Goal: Task Accomplishment & Management: Use online tool/utility

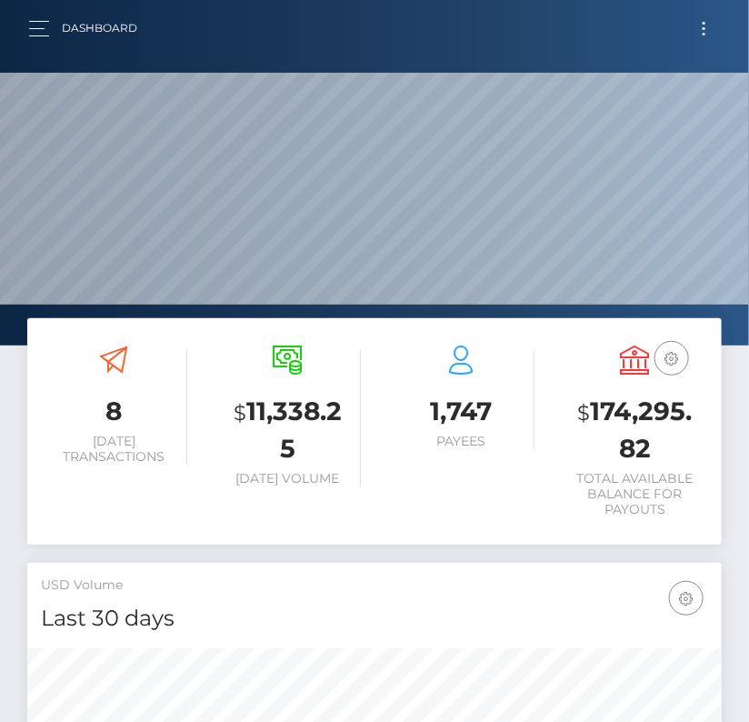
scroll to position [322, 334]
click at [28, 39] on div at bounding box center [45, 28] width 34 height 25
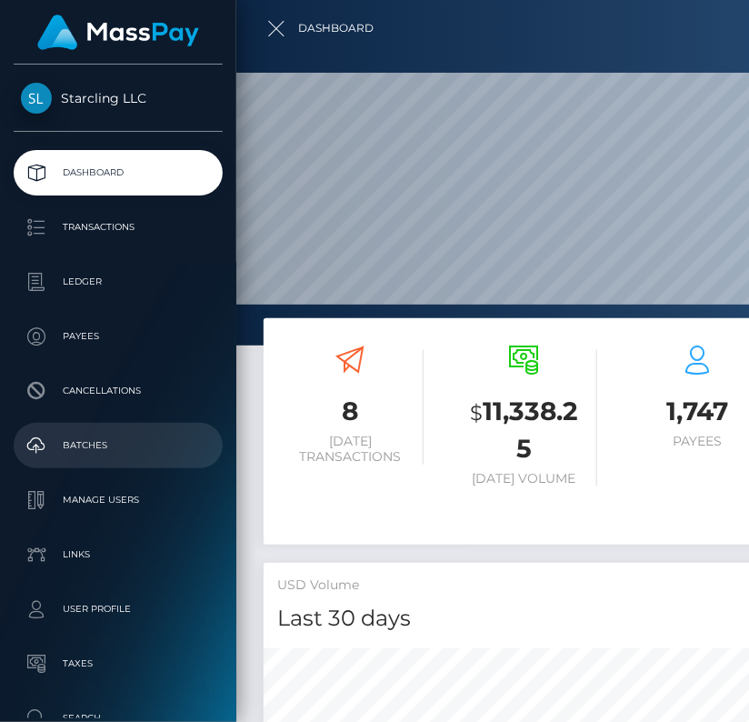
click at [106, 450] on p "Batches" at bounding box center [118, 445] width 194 height 27
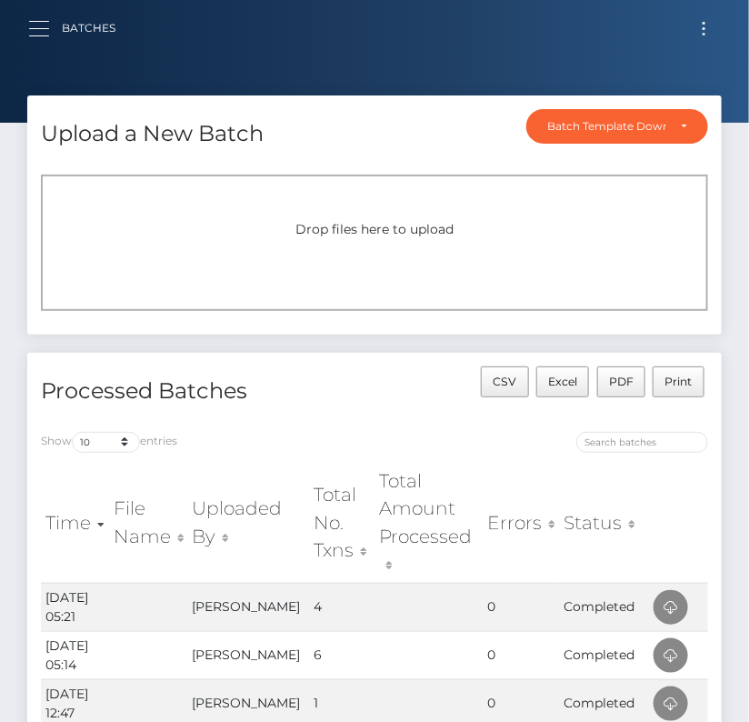
click at [36, 36] on button "button" at bounding box center [45, 28] width 34 height 25
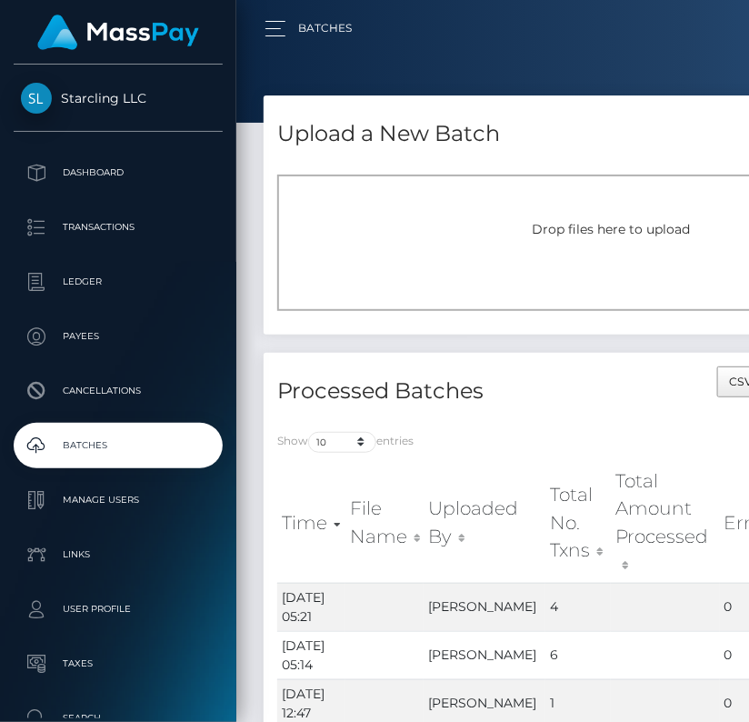
click at [37, 30] on img at bounding box center [118, 32] width 162 height 35
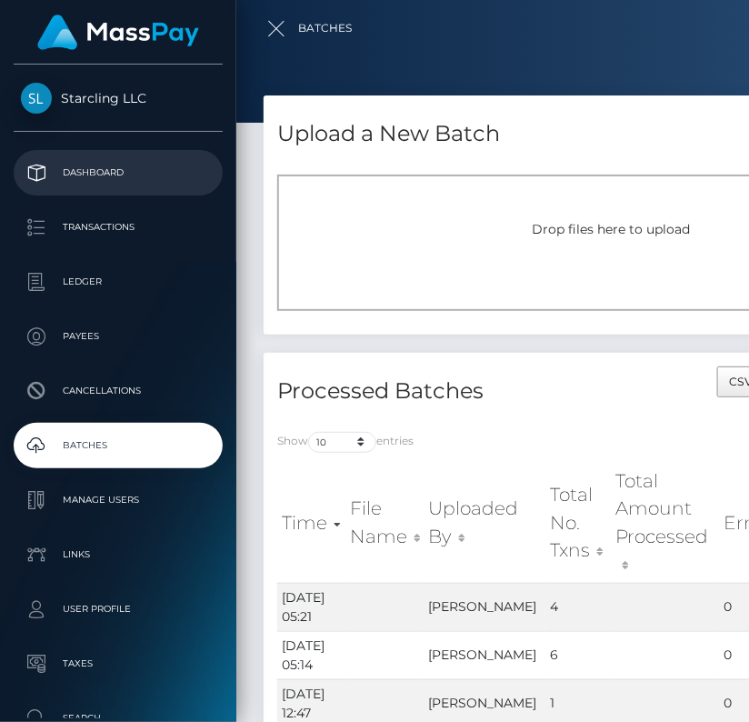
click at [115, 165] on p "Dashboard" at bounding box center [118, 172] width 194 height 27
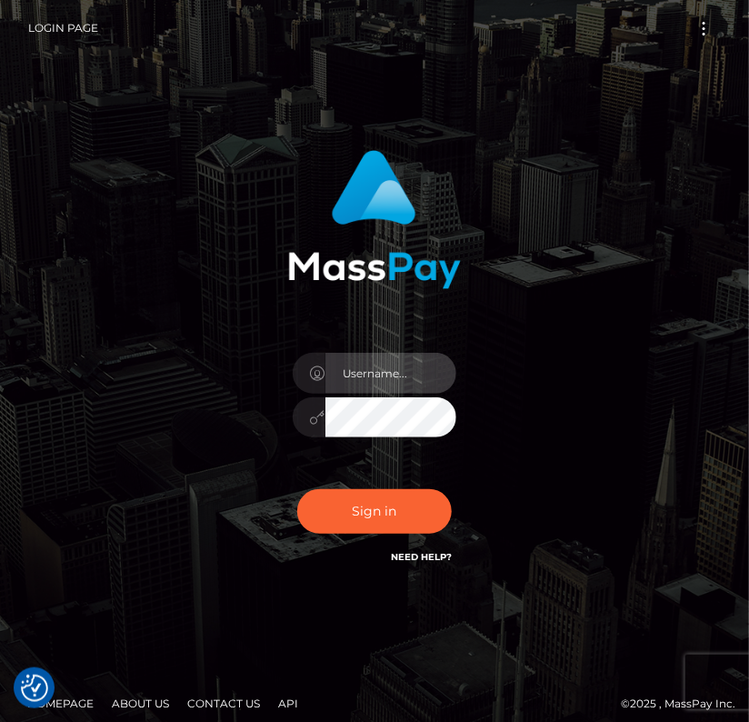
click at [371, 374] on input "text" at bounding box center [390, 373] width 131 height 41
type input "kateo"
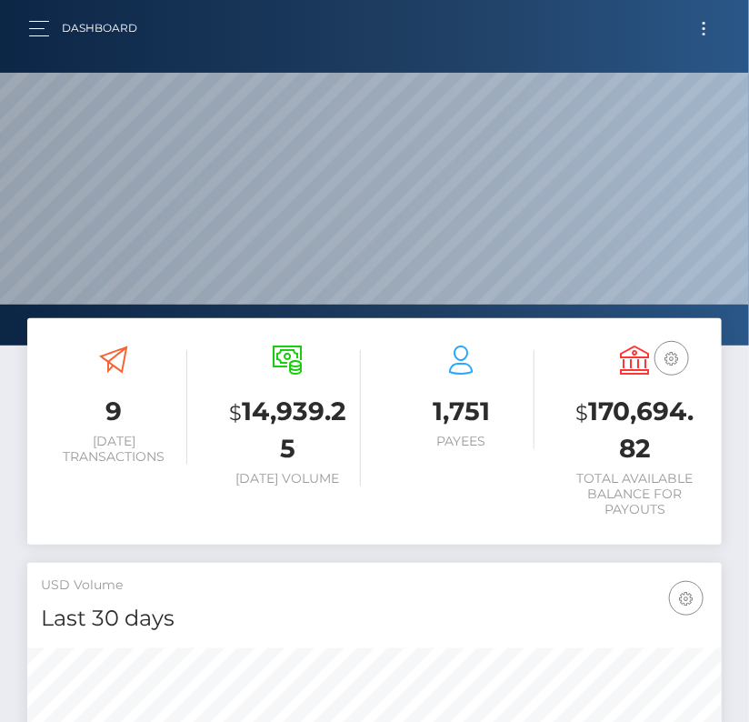
scroll to position [322, 334]
click at [48, 22] on button "button" at bounding box center [45, 28] width 34 height 25
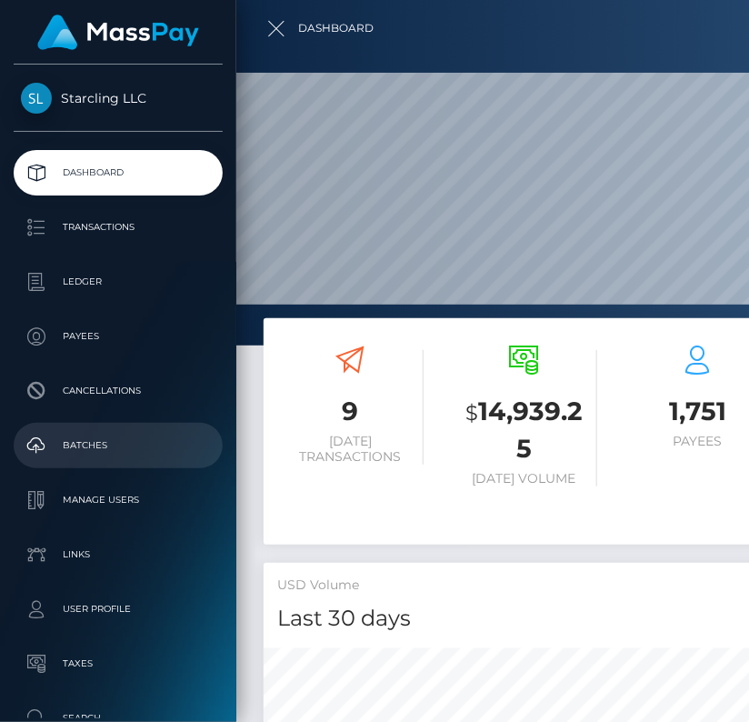
click at [89, 432] on p "Batches" at bounding box center [118, 445] width 194 height 27
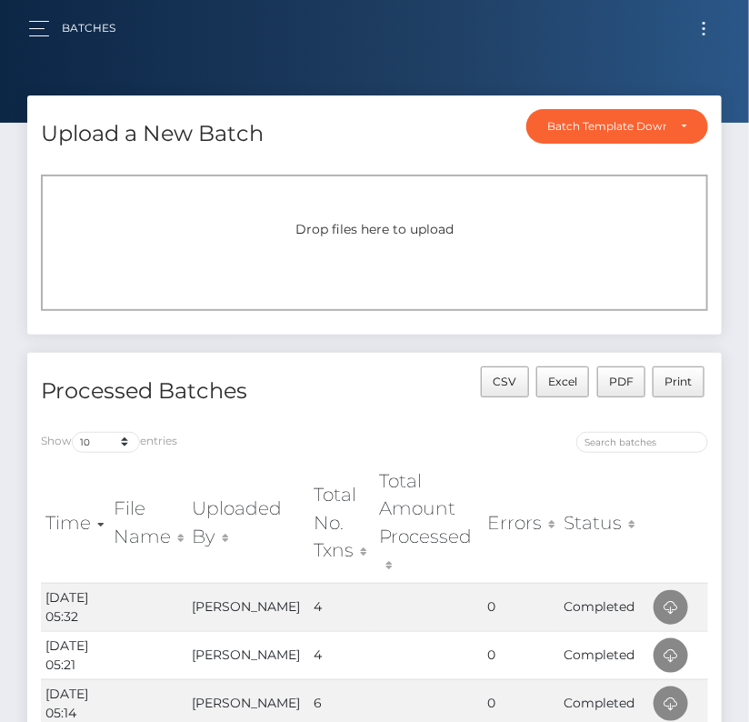
click at [709, 25] on button "Toggle navigation" at bounding box center [704, 28] width 34 height 25
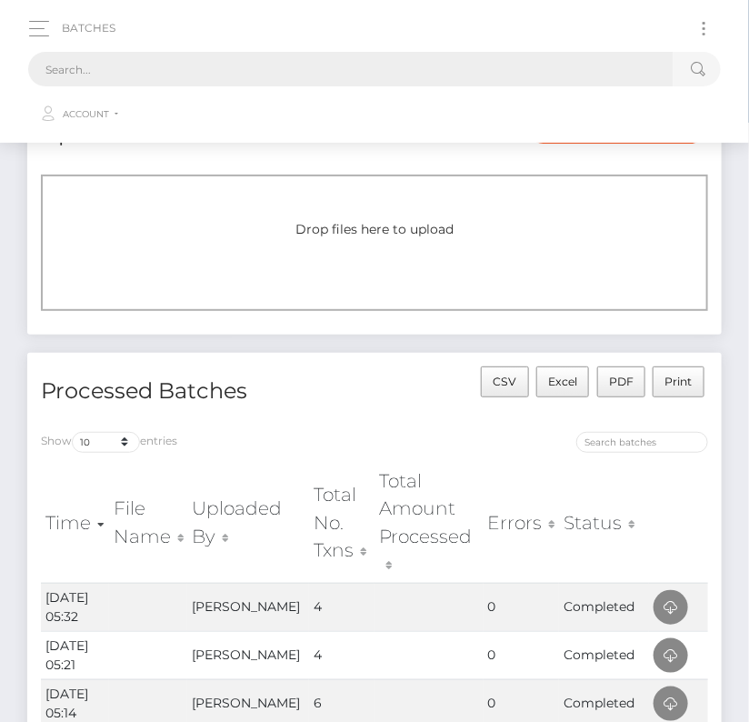
click at [395, 75] on input "text" at bounding box center [350, 69] width 645 height 35
paste input "1374599"
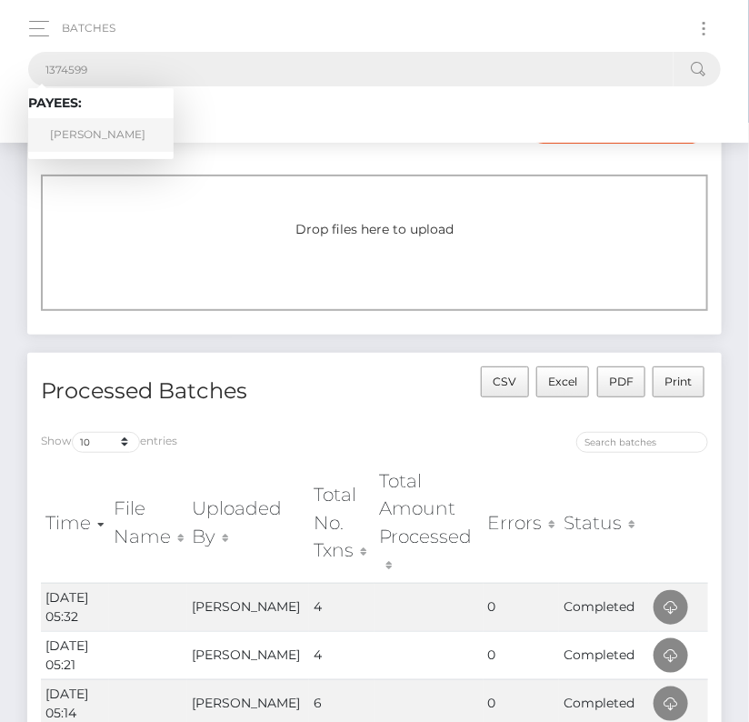
type input "1374599"
click at [115, 127] on link "Philip Sutherland" at bounding box center [100, 135] width 145 height 34
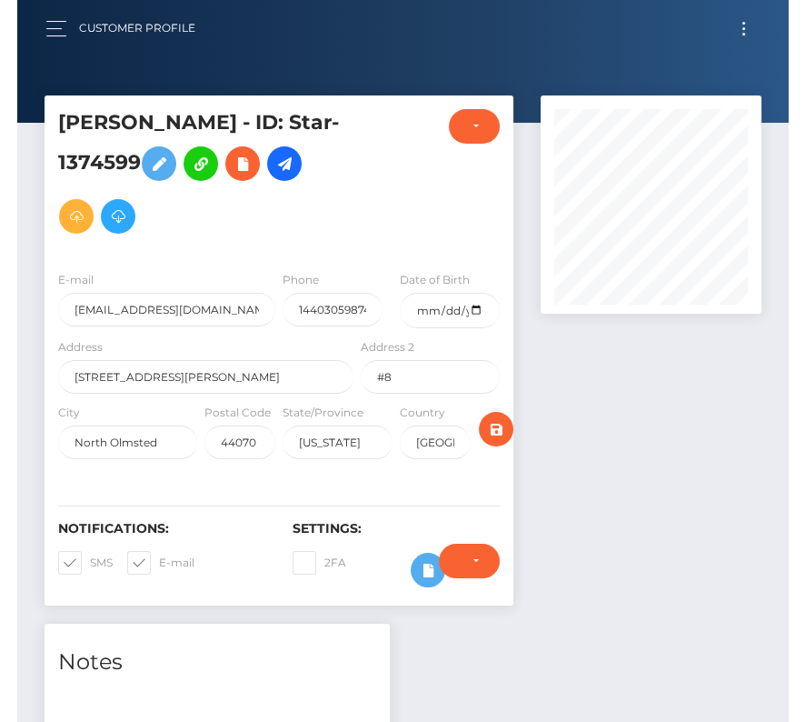
scroll to position [218, 221]
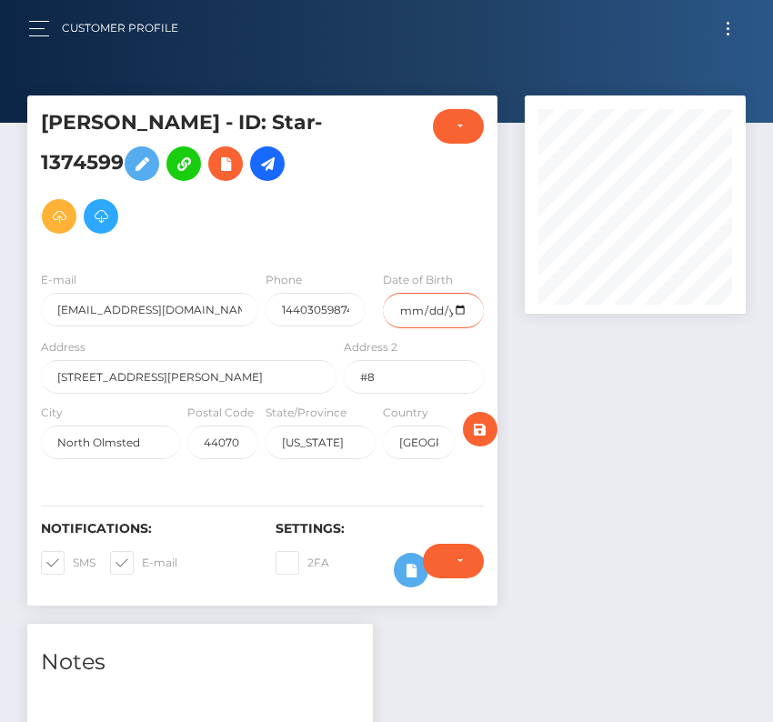
click at [457, 305] on input "date" at bounding box center [433, 310] width 100 height 35
type input "[DATE]"
click at [73, 560] on span at bounding box center [73, 562] width 0 height 14
click at [73, 560] on input "SMS" at bounding box center [79, 557] width 12 height 12
checkbox input "false"
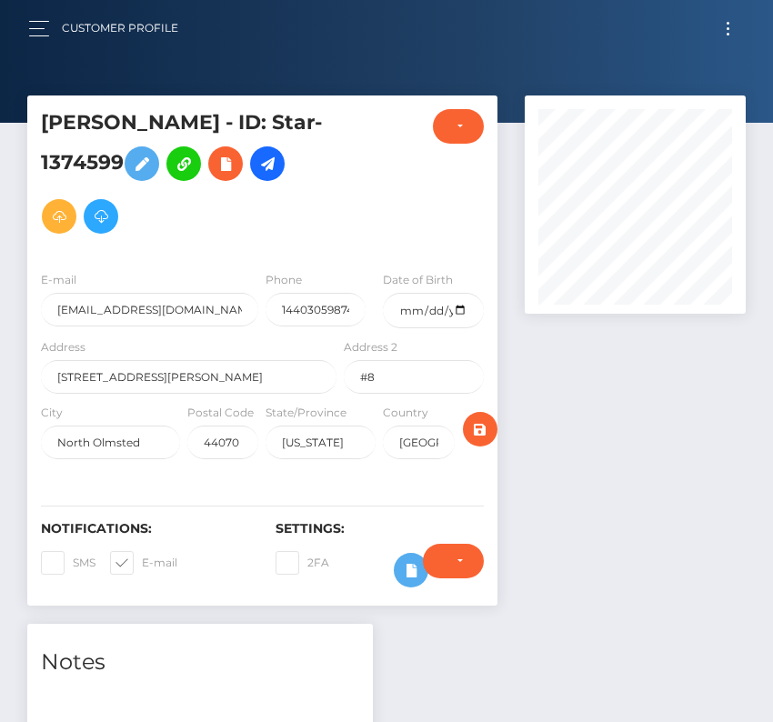
click at [142, 559] on span at bounding box center [142, 562] width 0 height 14
click at [142, 559] on input "E-mail" at bounding box center [148, 557] width 12 height 12
checkbox input "false"
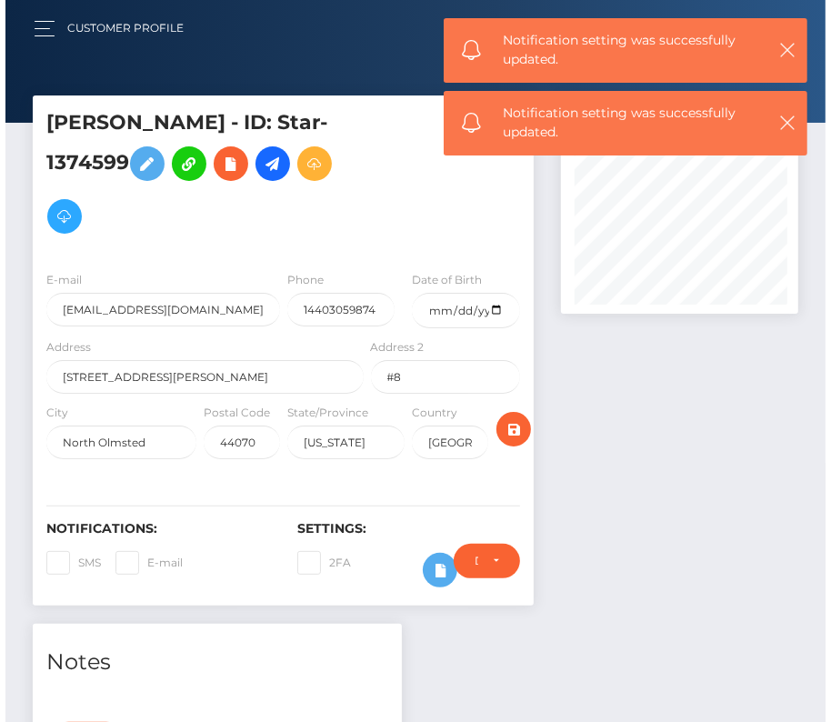
scroll to position [218, 240]
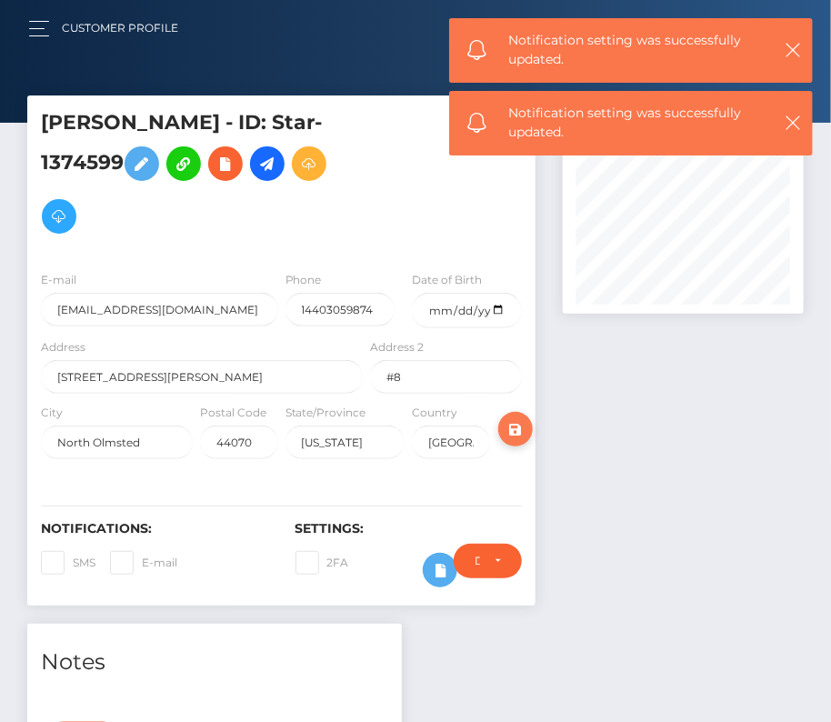
click at [511, 424] on icon "submit" at bounding box center [515, 429] width 22 height 23
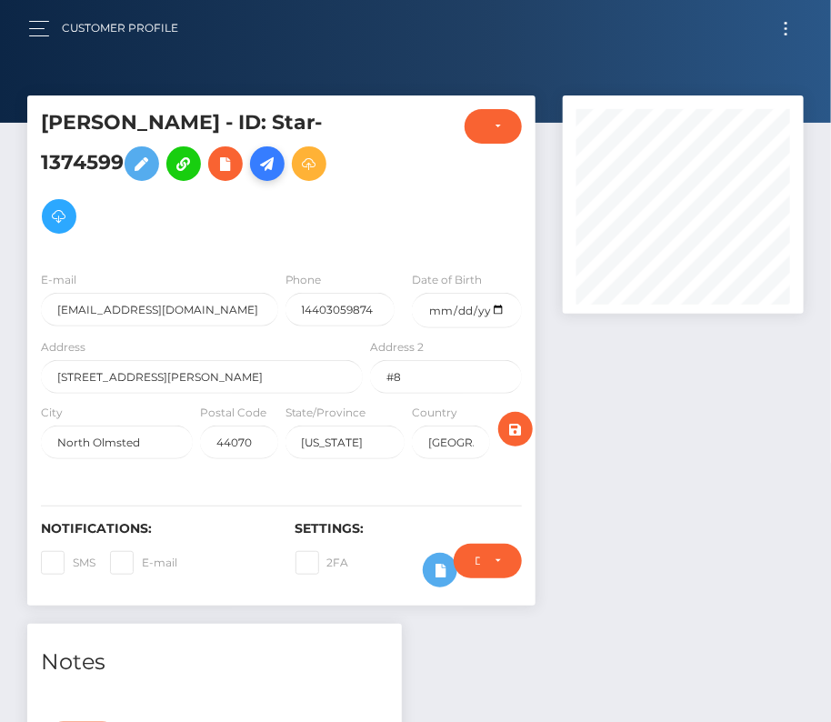
click at [277, 164] on icon at bounding box center [267, 164] width 22 height 23
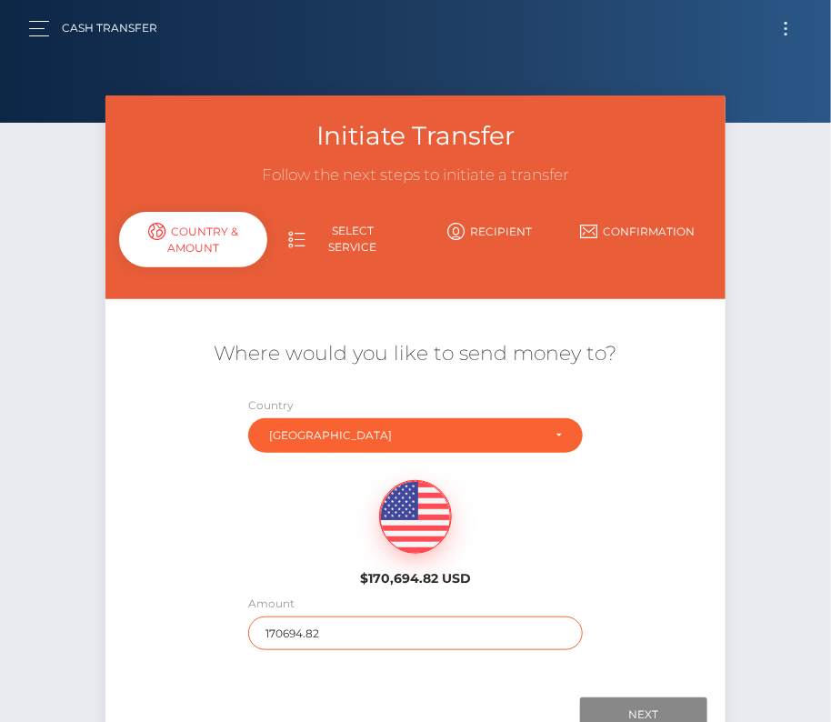
click at [328, 627] on input "170694.82" at bounding box center [415, 633] width 334 height 34
type input "368"
click at [607, 551] on div "$170,694.82 USD" at bounding box center [415, 528] width 620 height 132
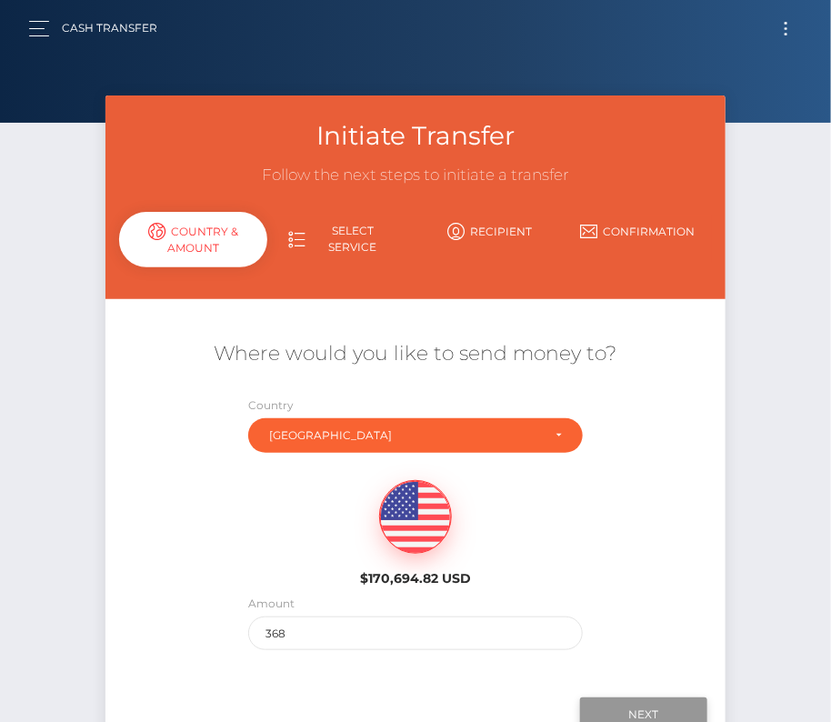
click at [644, 708] on input "Next" at bounding box center [643, 714] width 127 height 35
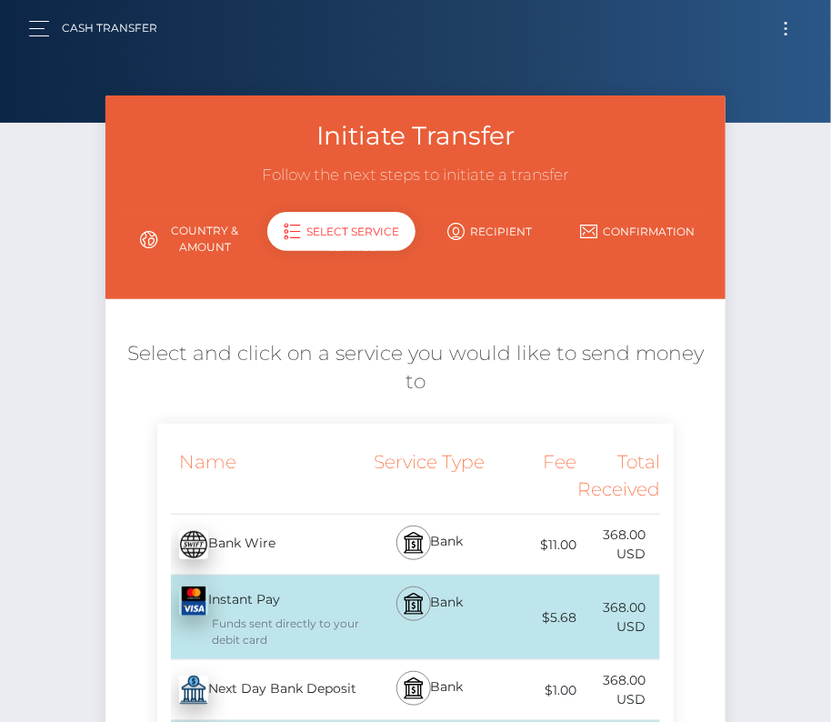
click at [291, 667] on div "Next Day Bank Deposit - USD" at bounding box center [261, 689] width 209 height 51
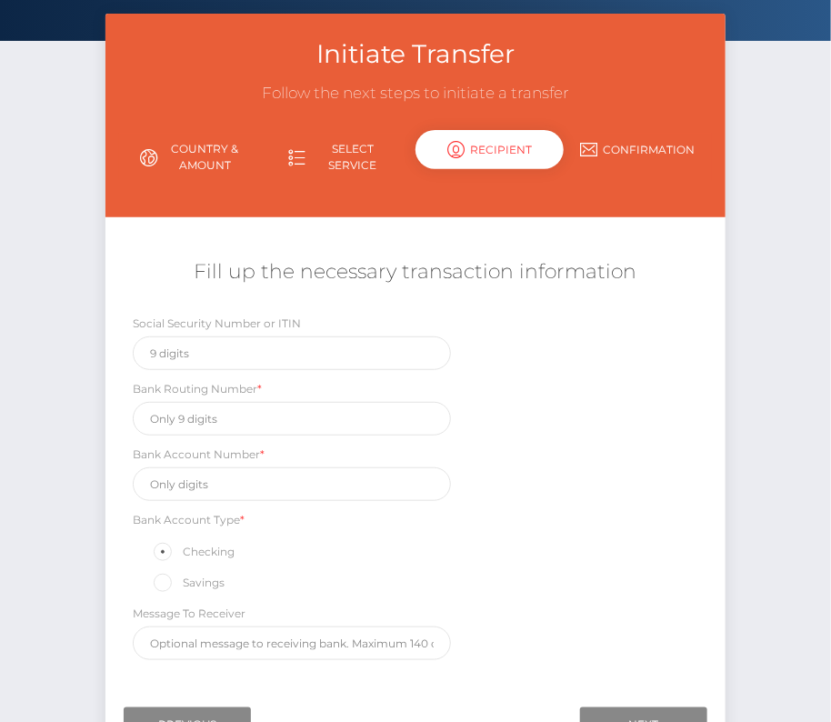
scroll to position [97, 0]
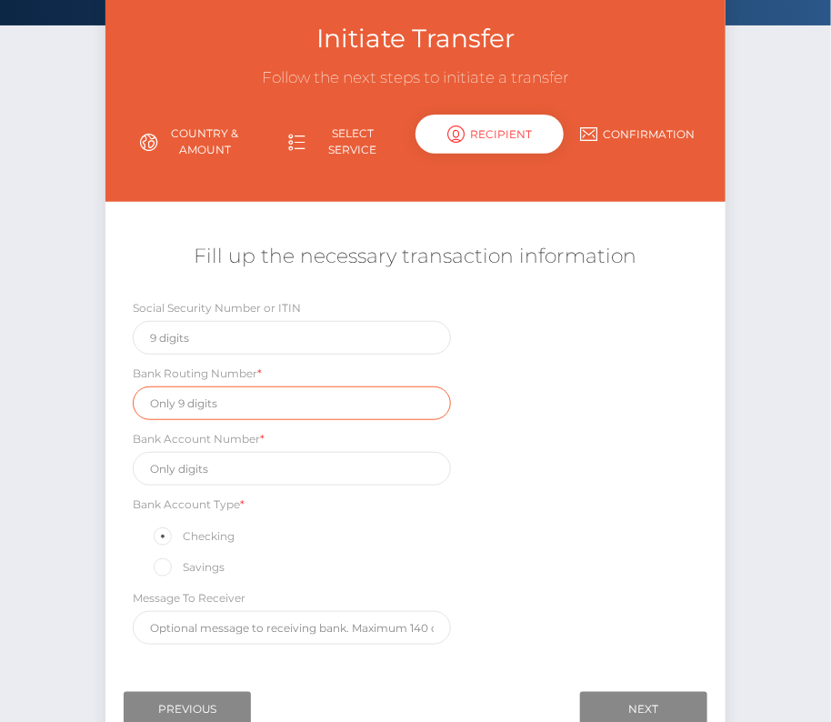
click at [204, 407] on input "text" at bounding box center [292, 403] width 318 height 34
paste input "041001039"
type input "041001039"
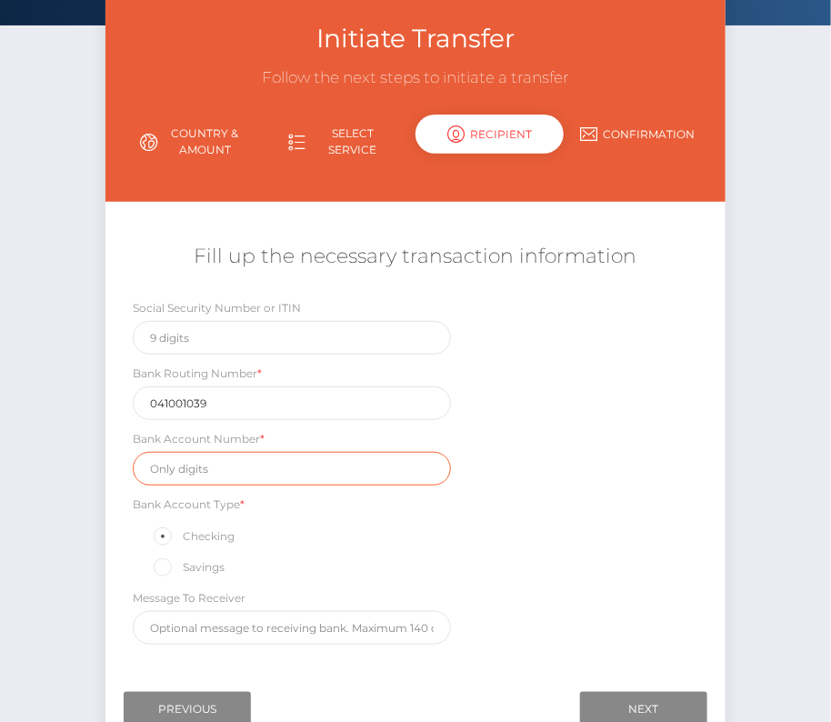
click at [185, 474] on input "text" at bounding box center [292, 469] width 318 height 34
paste input "350232115807"
type input "350232115807"
click at [515, 548] on div "Social Security Number or ITIN Bank Routing Number * 041001039 Bank Account Num…" at bounding box center [415, 475] width 620 height 355
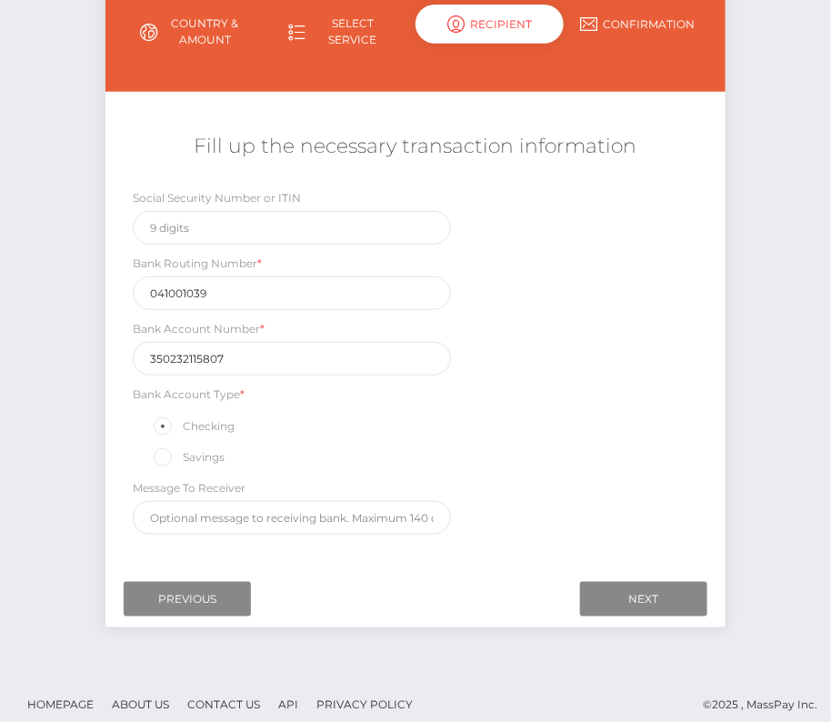
scroll to position [214, 0]
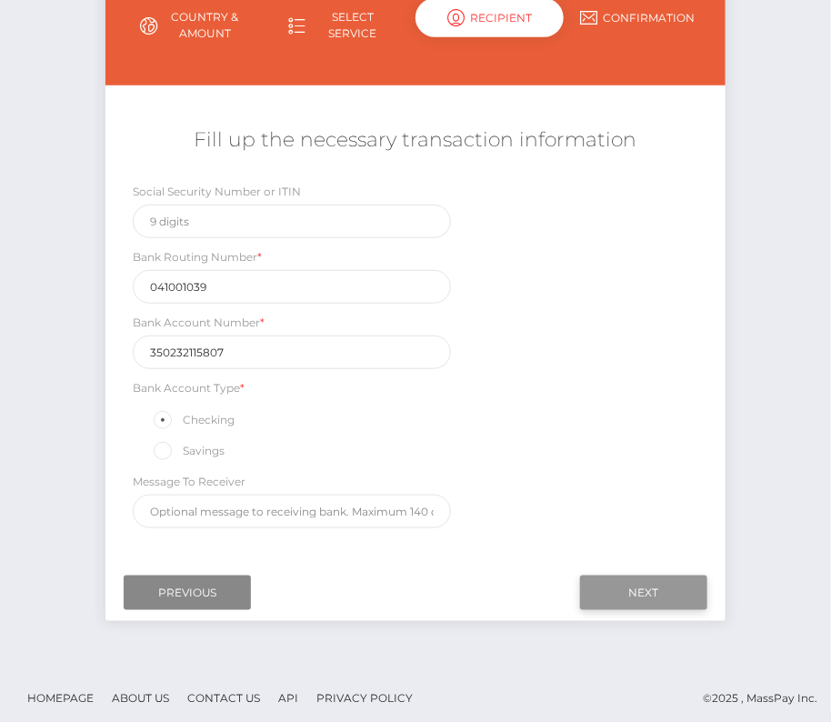
click at [666, 585] on input "Next" at bounding box center [643, 592] width 127 height 35
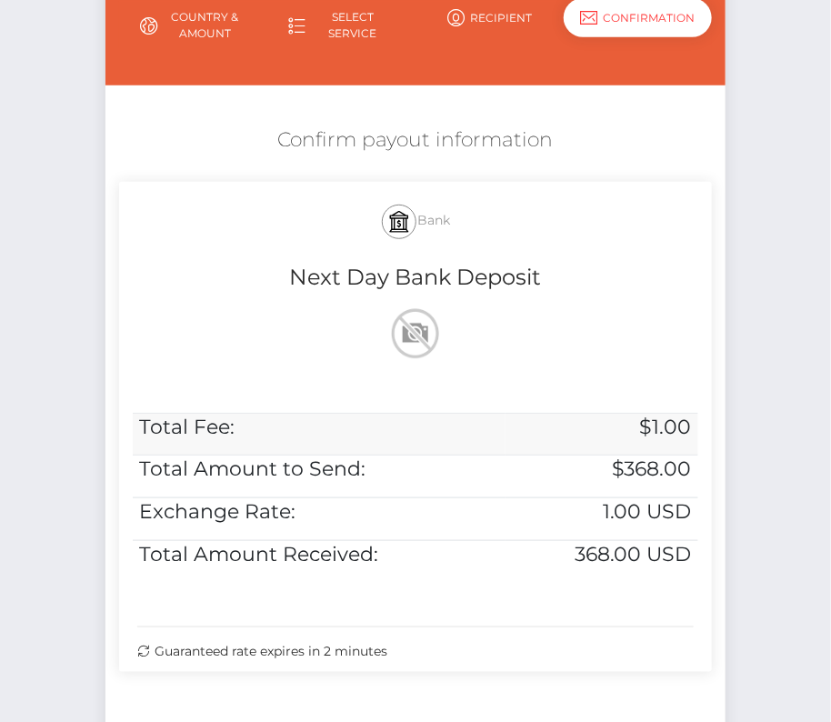
scroll to position [367, 0]
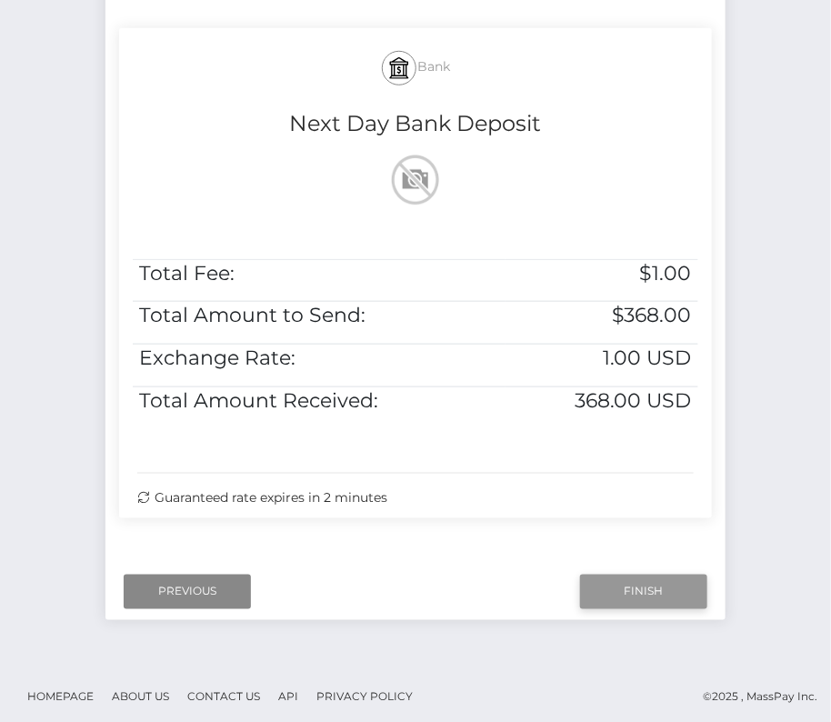
click at [635, 592] on input "Finish" at bounding box center [643, 591] width 127 height 35
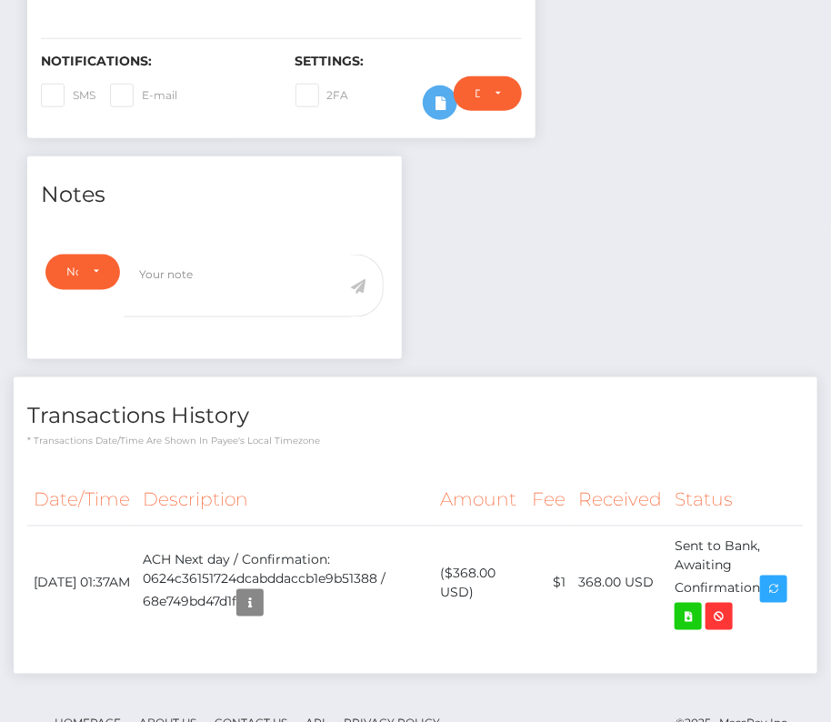
scroll to position [520, 0]
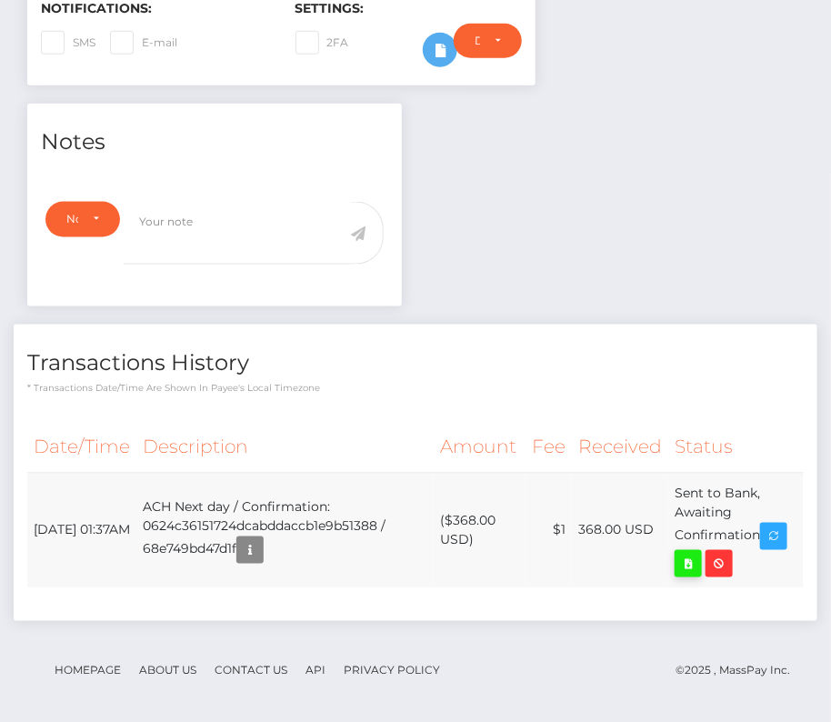
click at [682, 554] on icon at bounding box center [688, 564] width 22 height 23
click at [0, 0] on div "Philip Sutherland - ID: Star-1374599 CLOSED ACTIVE E-mail" at bounding box center [415, 152] width 831 height 1153
drag, startPoint x: 34, startPoint y: 513, endPoint x: 759, endPoint y: 528, distance: 725.4
click at [759, 528] on tr "October 9, 2025 01:37AM ACH Next day / Confirmation: 0624c36151724dcabddaccb1e9…" at bounding box center [415, 530] width 776 height 115
copy tr "October 9, 2025 01:37AM ACH Next day / Confirmation: 0624c36151724dcabddaccb1e9…"
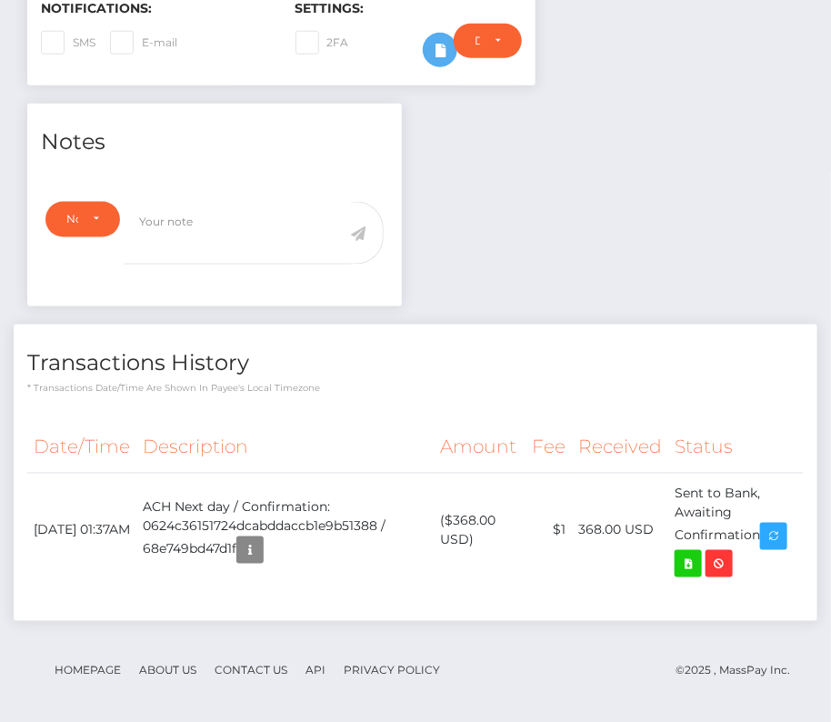
scroll to position [0, 0]
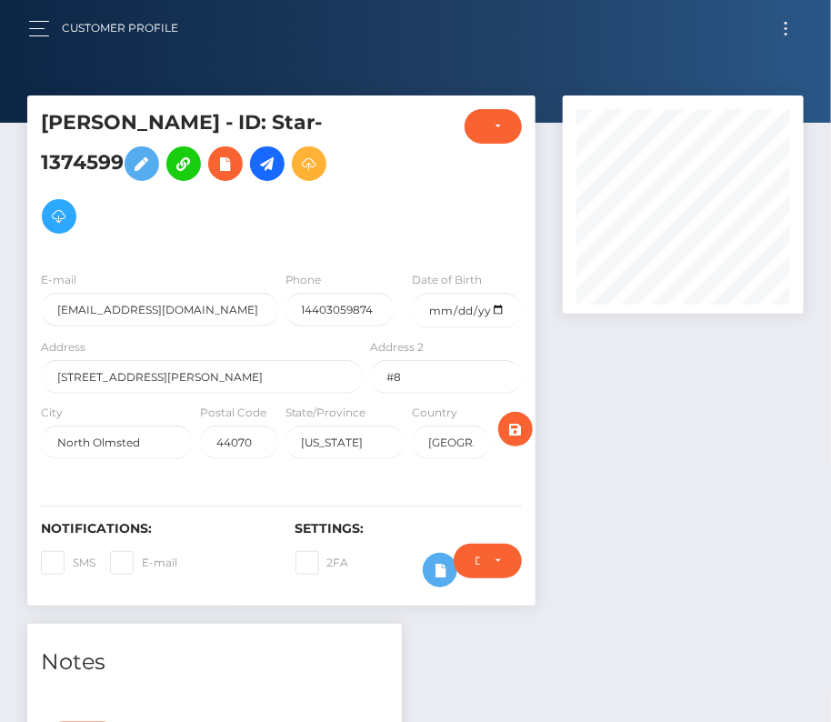
click at [780, 29] on button "Toggle navigation" at bounding box center [786, 28] width 34 height 25
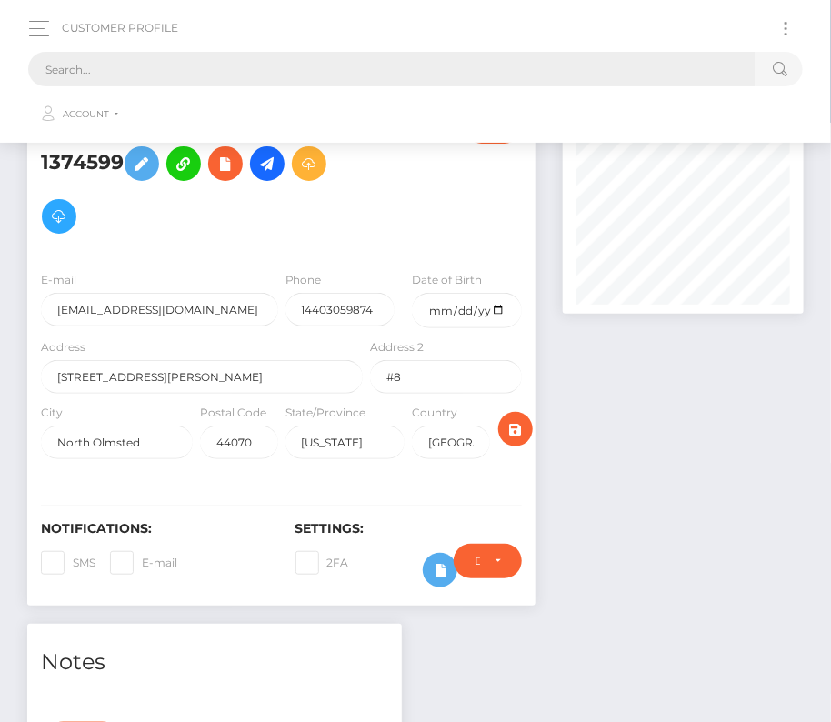
click at [428, 60] on input "text" at bounding box center [391, 69] width 727 height 35
paste input "11510"
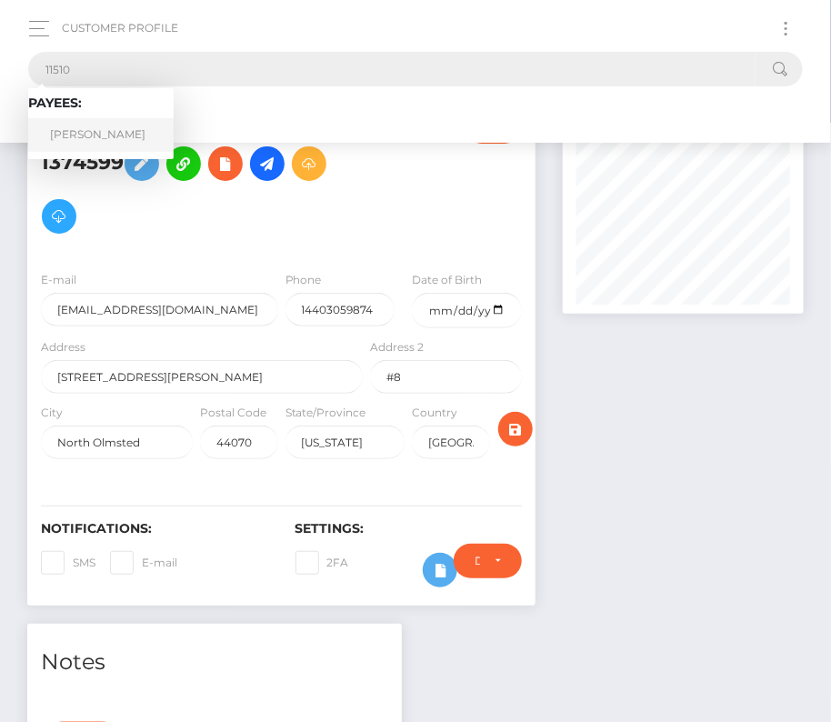
type input "11510"
click at [105, 144] on link "James Pilato" at bounding box center [100, 135] width 145 height 34
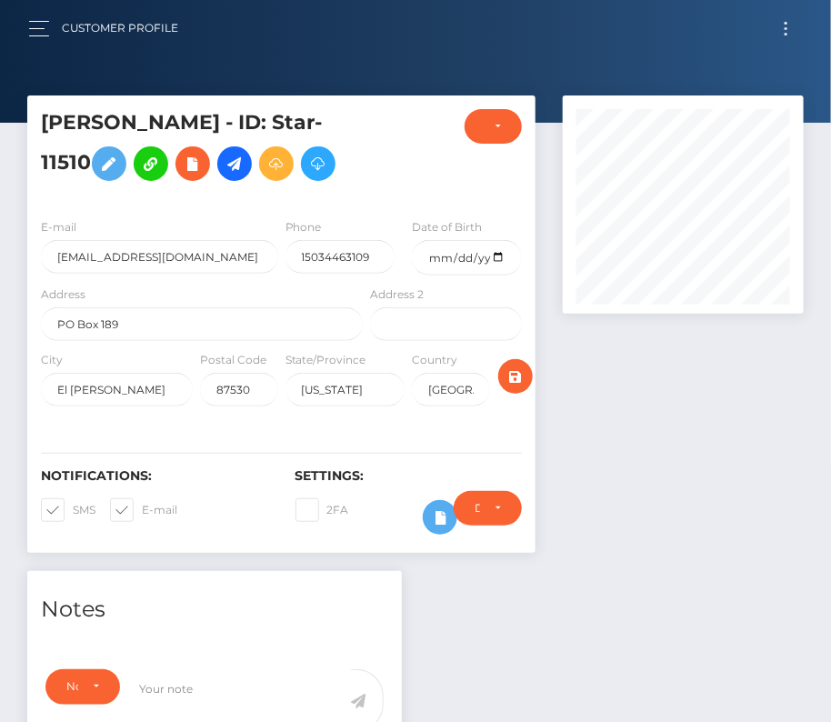
scroll to position [218, 240]
click at [499, 256] on input "date" at bounding box center [467, 257] width 110 height 35
type input "[DATE]"
drag, startPoint x: 59, startPoint y: 509, endPoint x: 118, endPoint y: 505, distance: 59.2
click at [73, 509] on span at bounding box center [73, 510] width 0 height 14
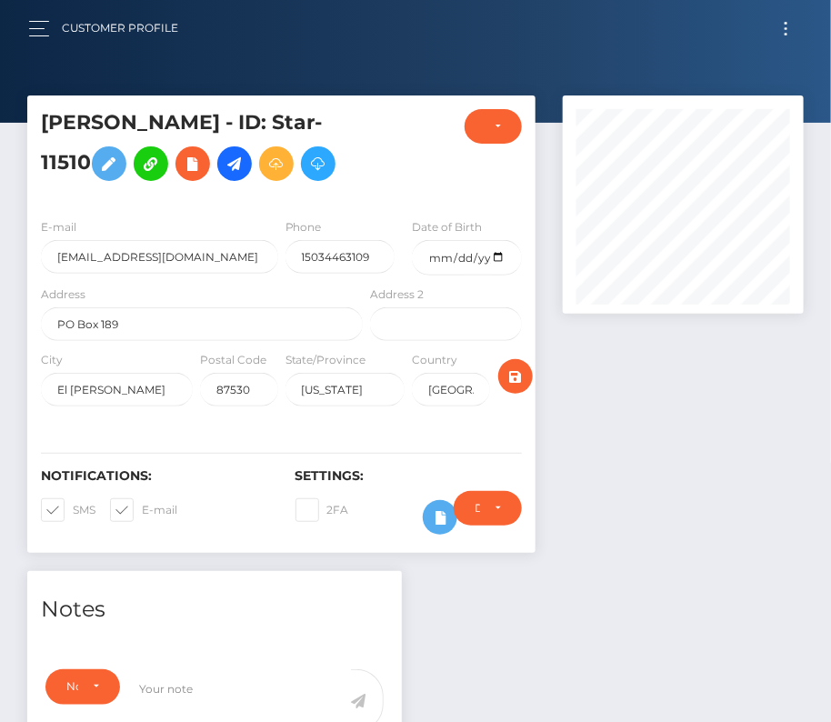
click at [73, 509] on input "SMS" at bounding box center [79, 504] width 12 height 12
checkbox input "false"
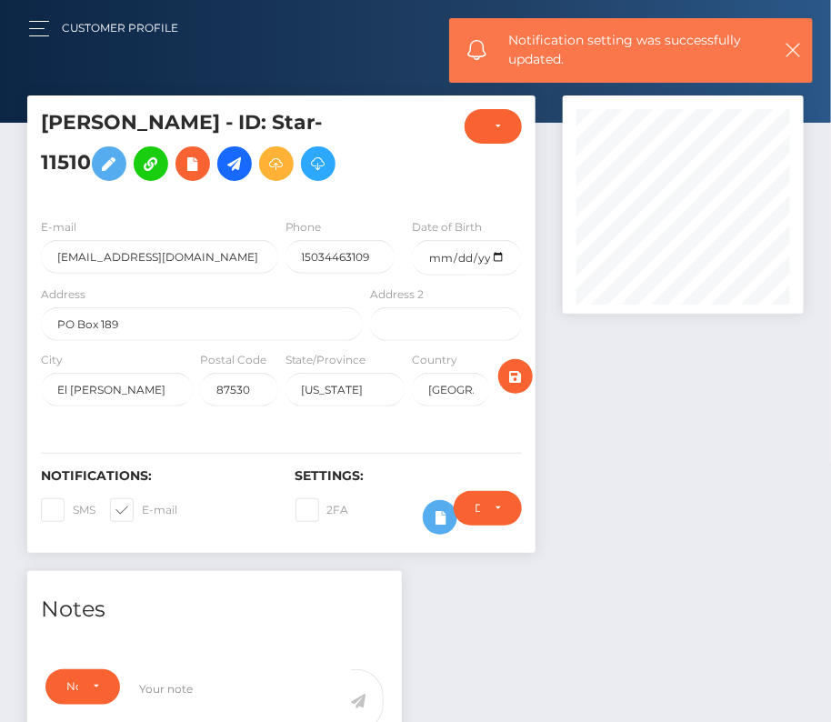
drag, startPoint x: 119, startPoint y: 505, endPoint x: 650, endPoint y: 429, distance: 536.2
click at [142, 505] on span at bounding box center [142, 510] width 0 height 14
click at [142, 505] on input "E-mail" at bounding box center [148, 504] width 12 height 12
checkbox input "false"
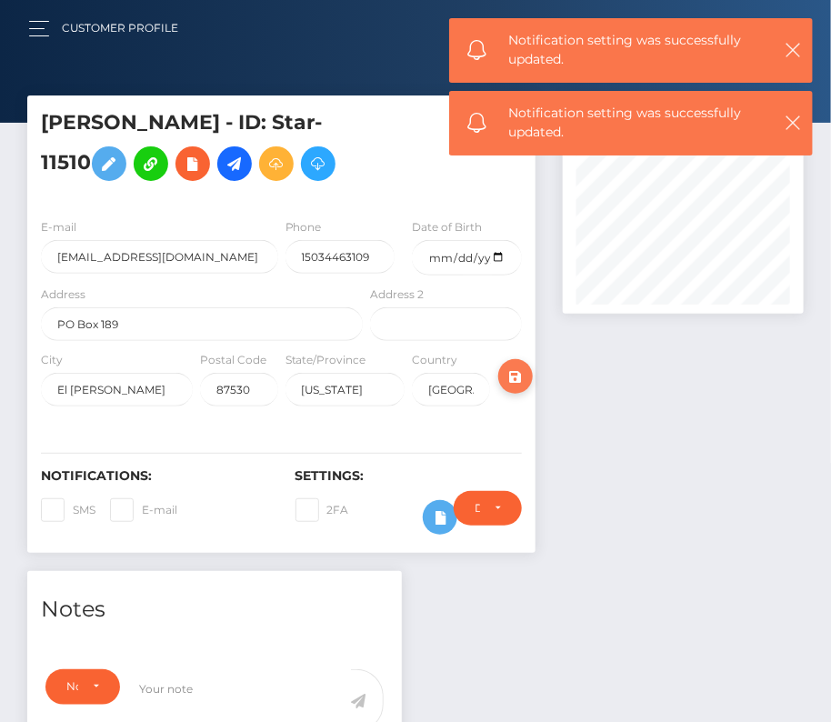
click at [513, 378] on icon "submit" at bounding box center [515, 376] width 22 height 23
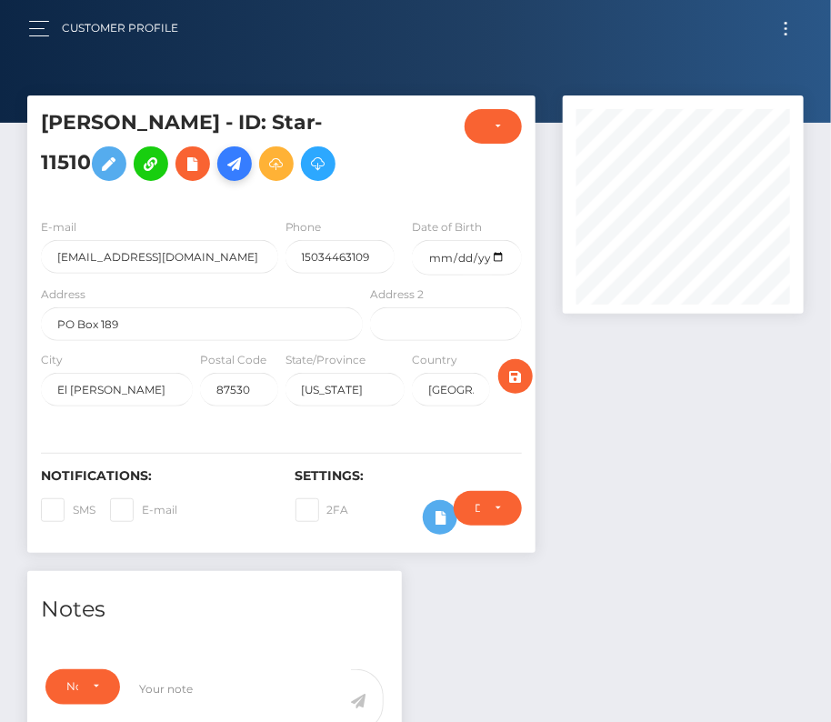
click at [224, 165] on icon at bounding box center [235, 164] width 22 height 23
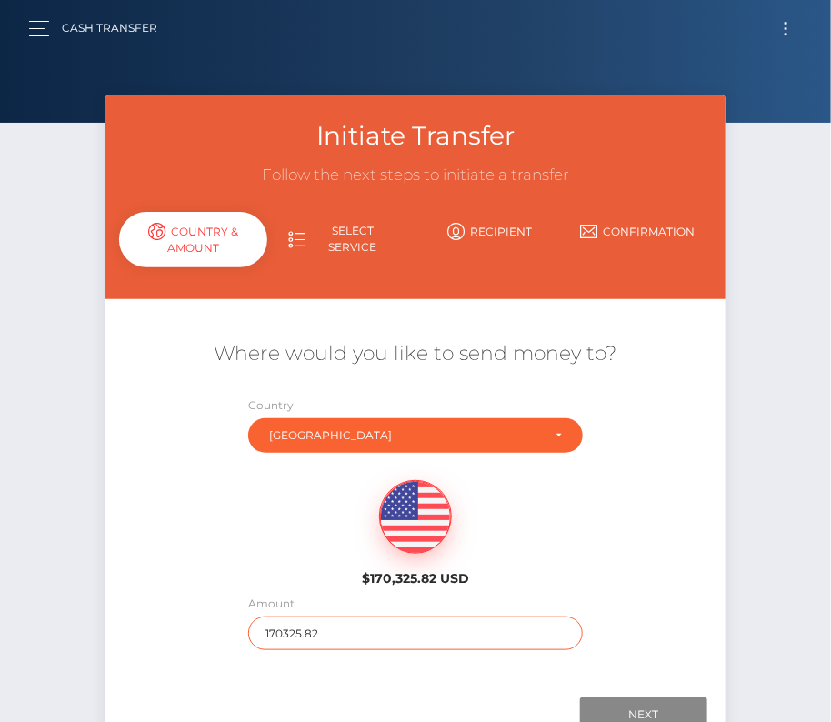
click at [374, 633] on input "170325.82" at bounding box center [415, 633] width 334 height 34
type input "1196"
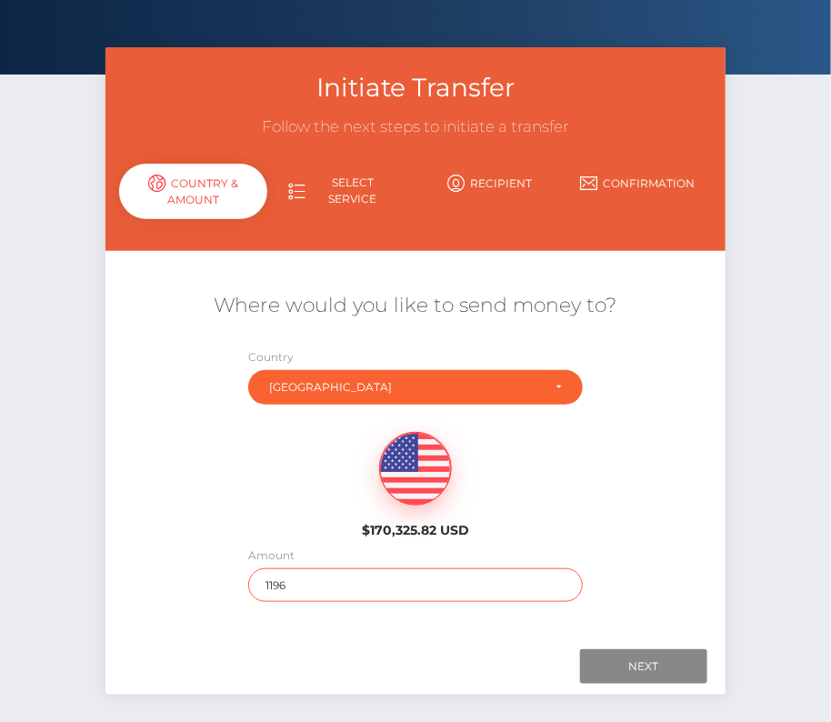
scroll to position [89, 0]
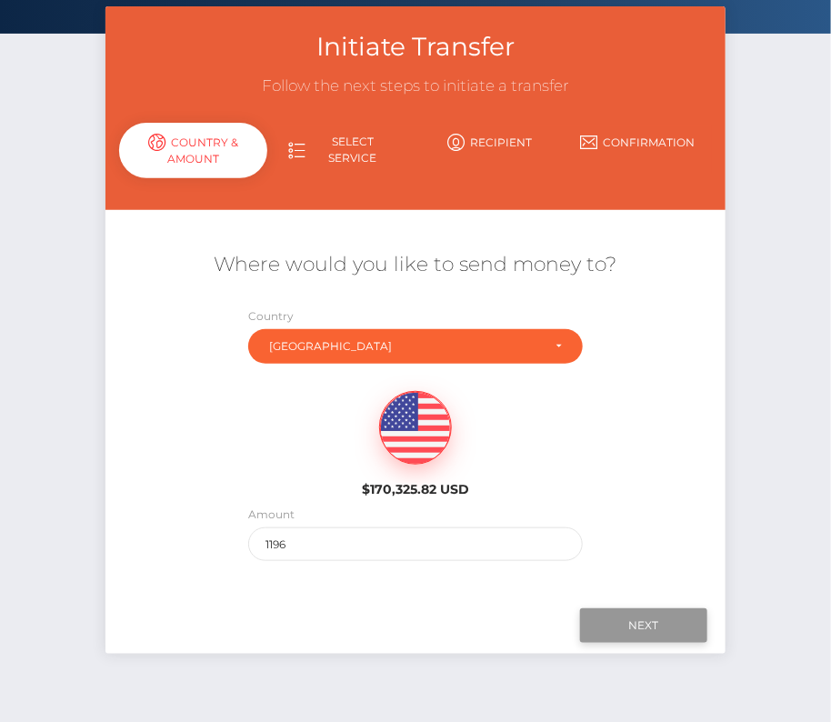
click at [632, 616] on input "Next" at bounding box center [643, 625] width 127 height 35
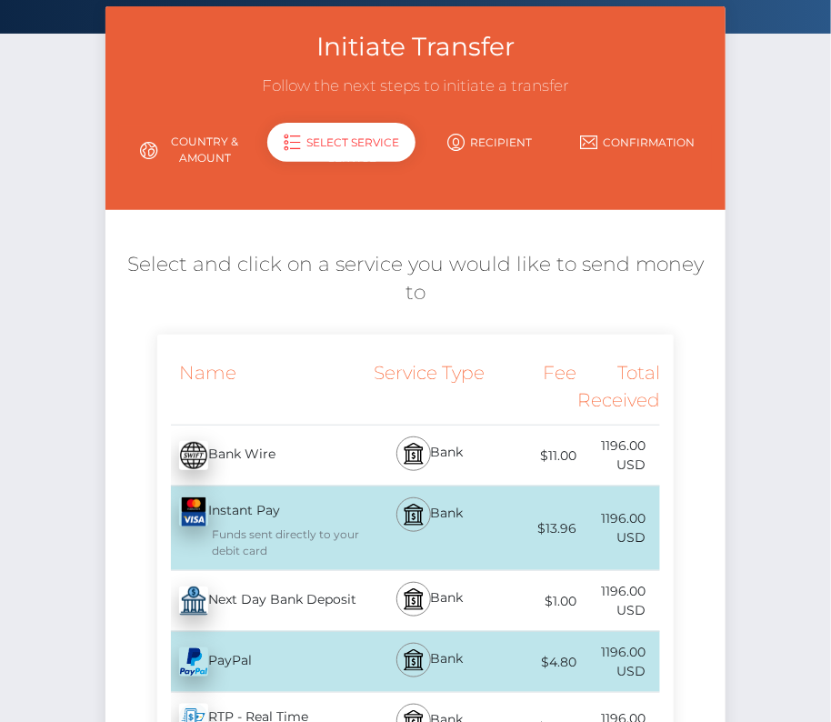
click at [325, 575] on div "Next Day Bank Deposit - USD" at bounding box center [261, 600] width 209 height 51
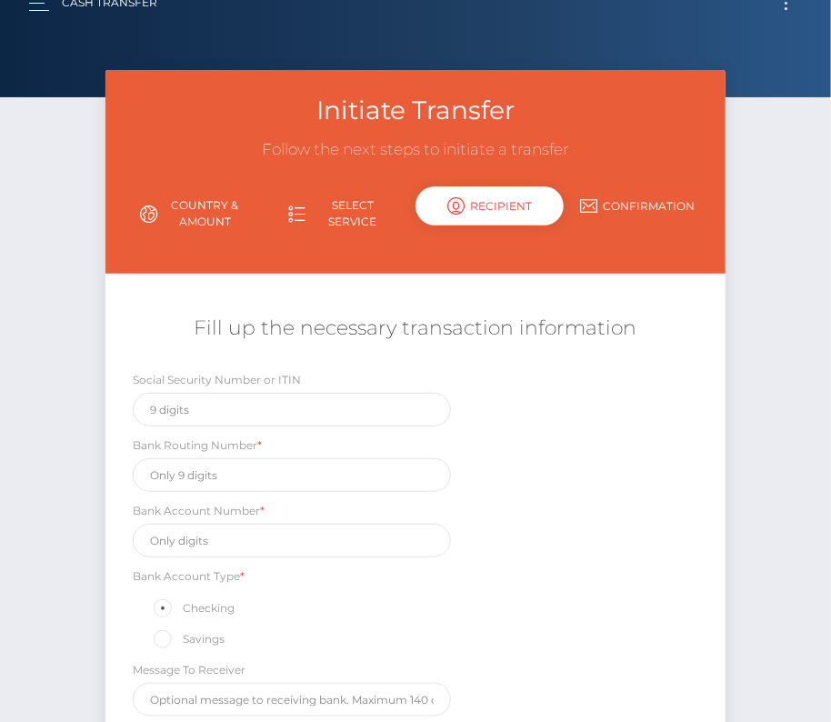
scroll to position [0, 0]
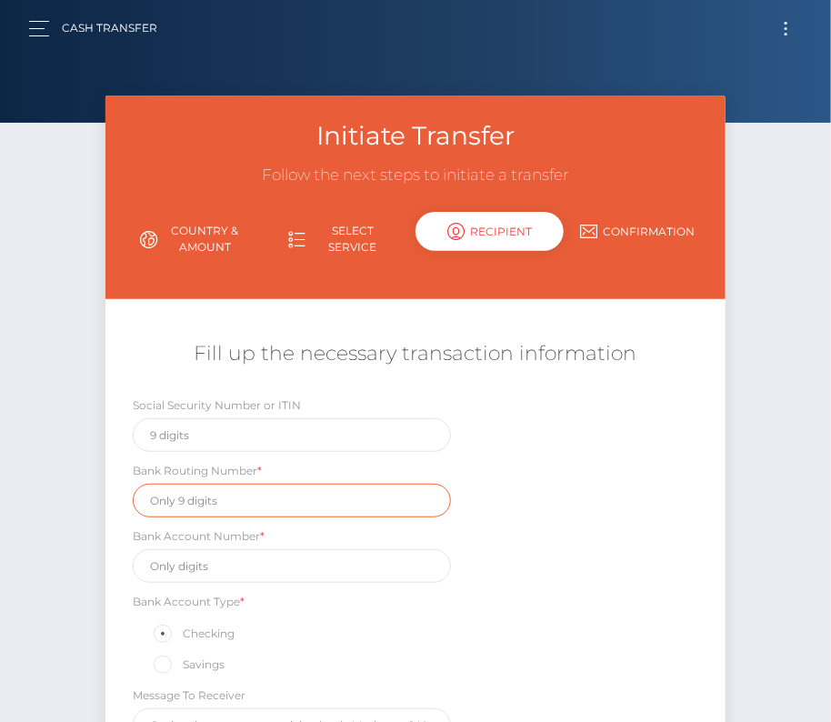
click at [203, 494] on input "text" at bounding box center [292, 501] width 318 height 34
paste input "307084431"
type input "307084431"
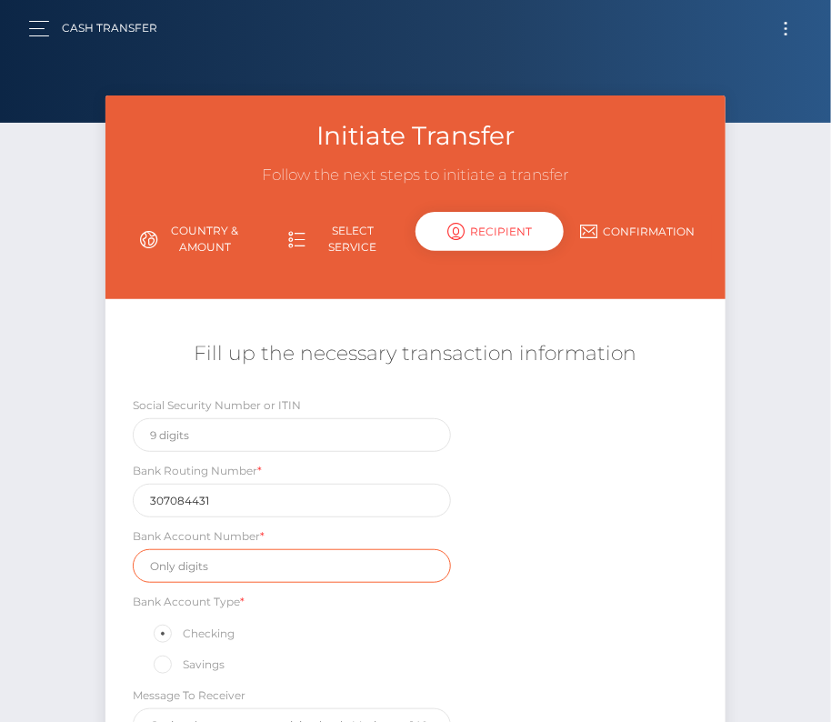
click at [224, 550] on input "text" at bounding box center [292, 566] width 318 height 34
paste input "3003856590"
type input "3003856590"
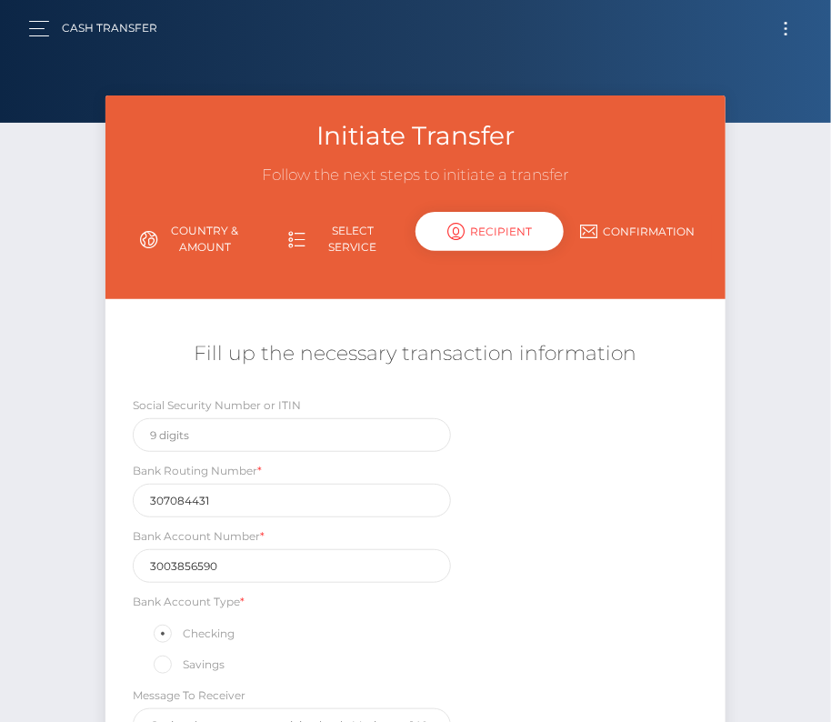
click at [581, 615] on div "Social Security Number or ITIN Bank Routing Number * 307084431 Bank Account Num…" at bounding box center [415, 572] width 620 height 355
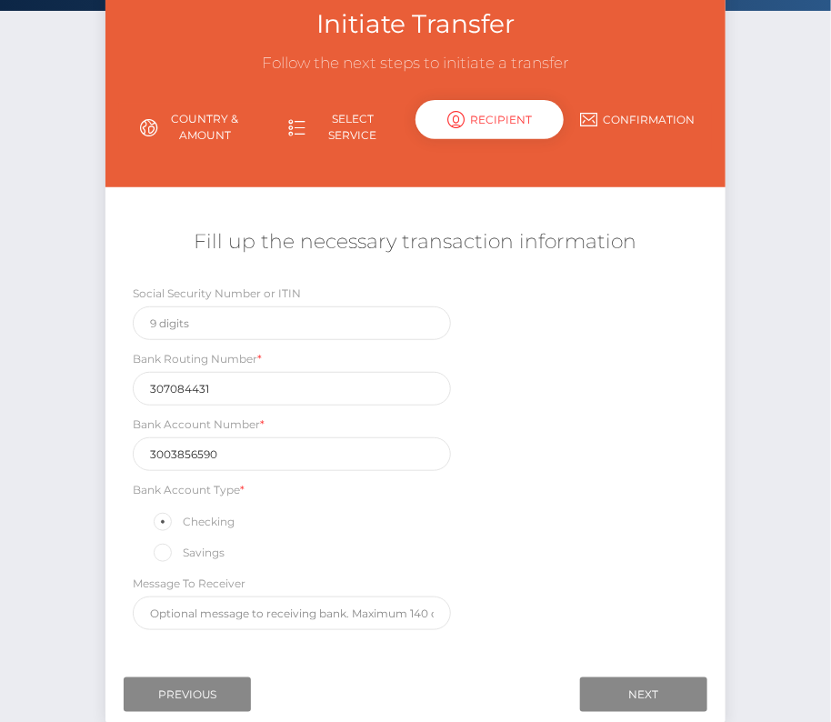
scroll to position [130, 0]
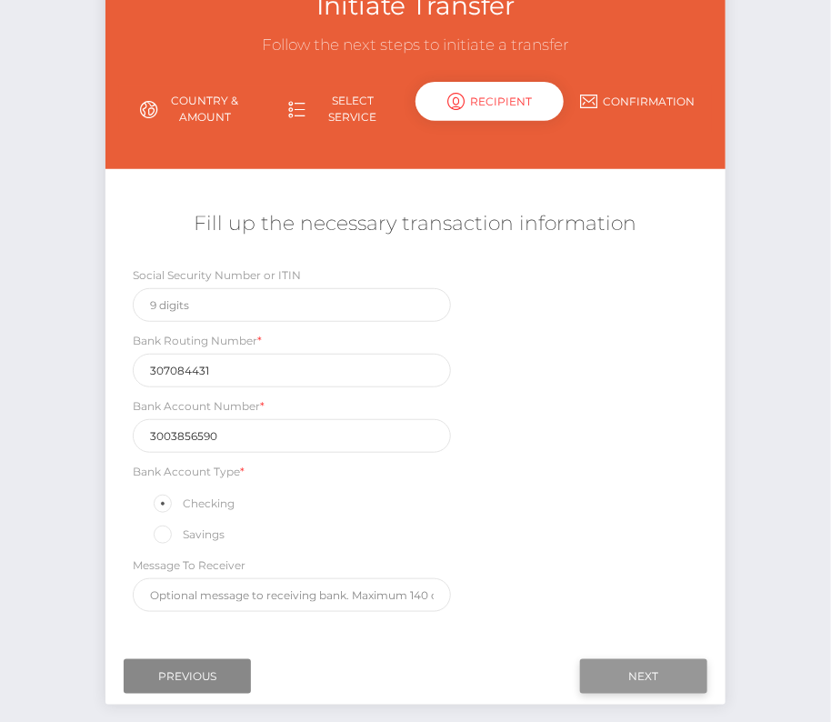
click at [669, 664] on input "Next" at bounding box center [643, 676] width 127 height 35
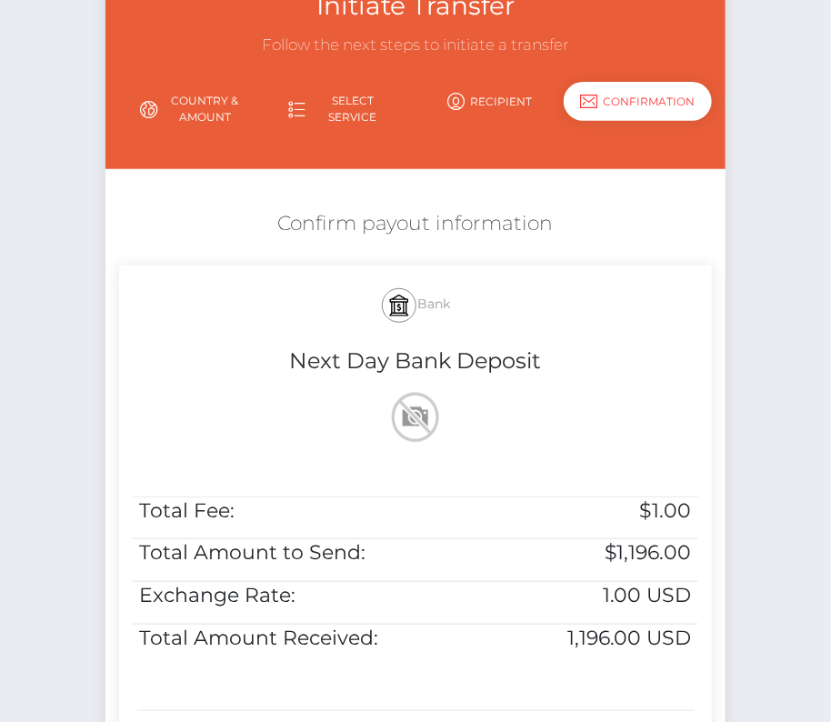
scroll to position [371, 0]
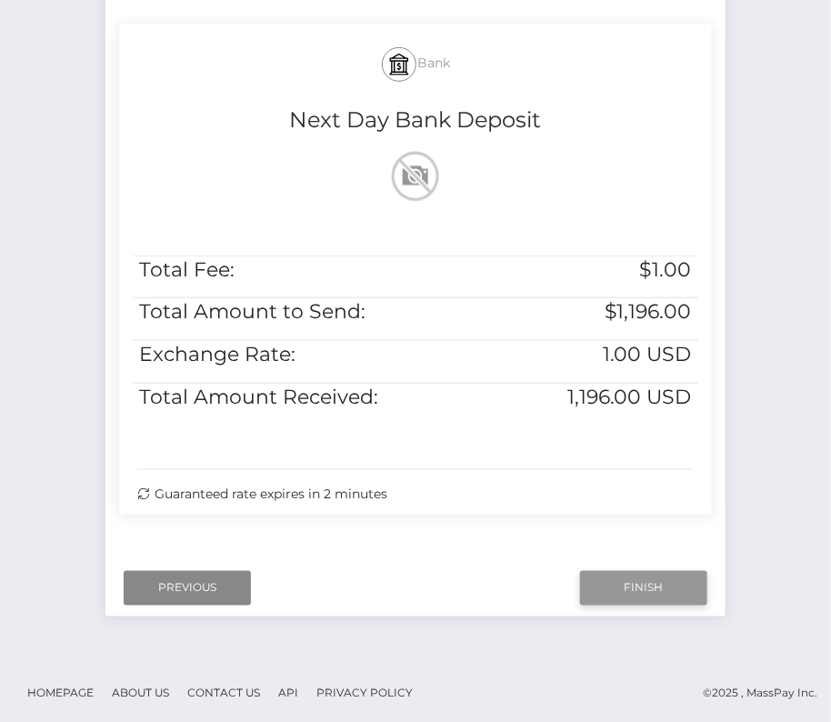
click at [627, 587] on input "Finish" at bounding box center [643, 588] width 127 height 35
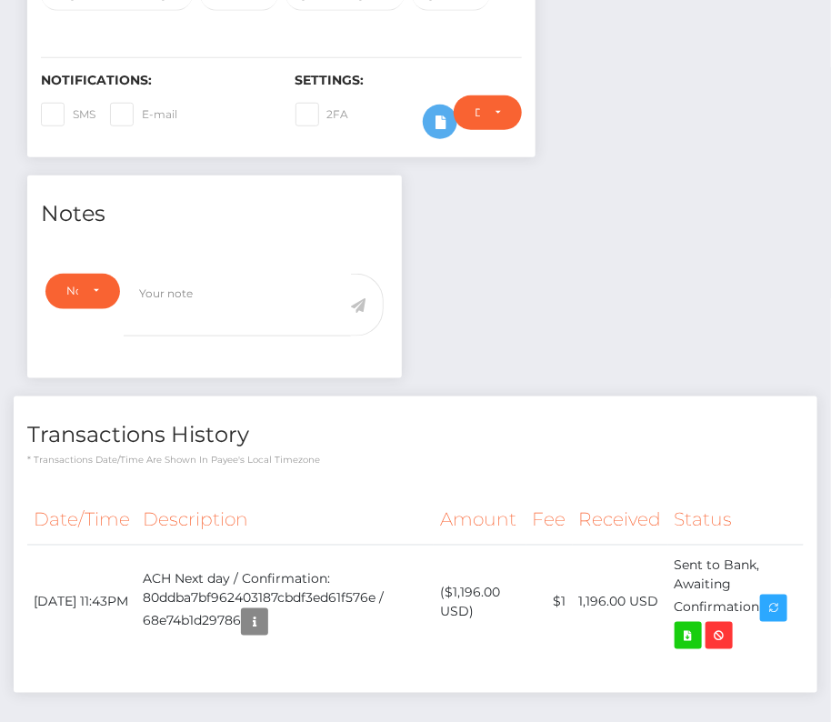
scroll to position [468, 0]
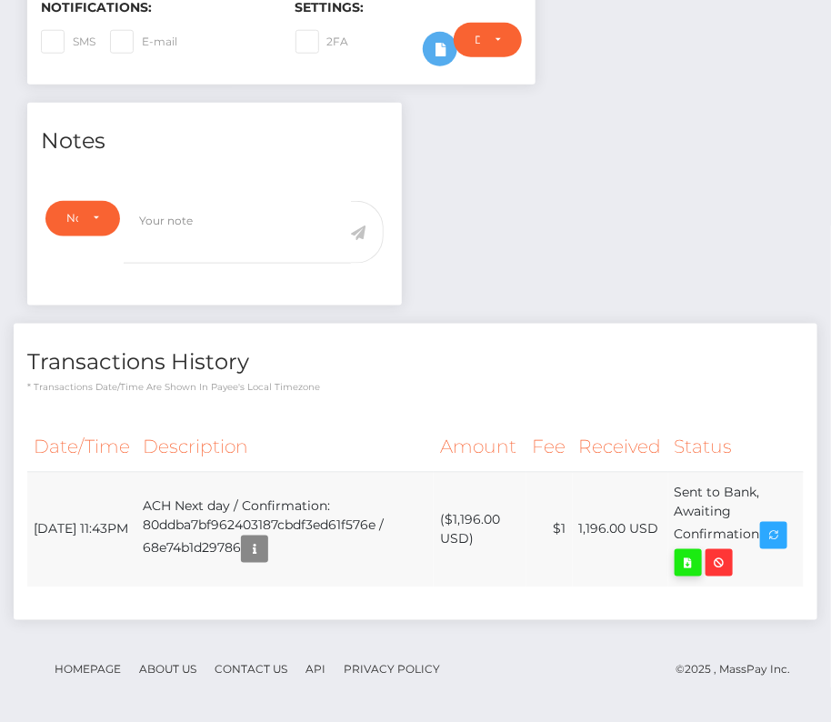
click at [683, 553] on icon at bounding box center [688, 563] width 22 height 23
drag, startPoint x: 25, startPoint y: 511, endPoint x: 766, endPoint y: 537, distance: 741.2
click at [766, 537] on div "Date/Time Description Amount Fee Received Status" at bounding box center [415, 513] width 803 height 211
click at [762, 559] on td "Sent to Bank, Awaiting Confirmation" at bounding box center [735, 529] width 135 height 115
drag, startPoint x: 773, startPoint y: 555, endPoint x: 27, endPoint y: 521, distance: 747.0
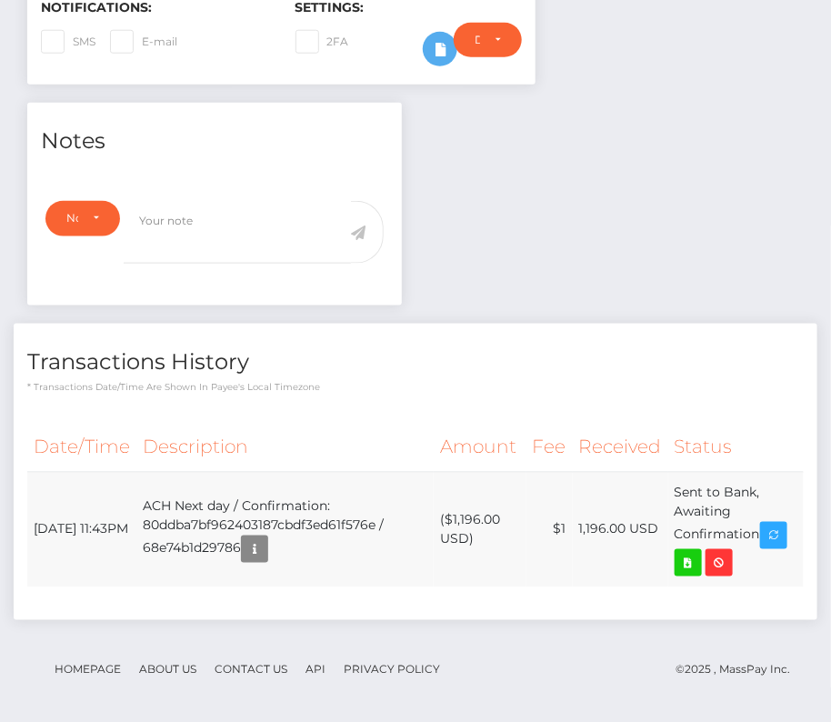
click at [27, 521] on tr "October 8, 2025 11:43PM ACH Next day / Confirmation: 80ddba7bf962403187cbdf3ed6…" at bounding box center [415, 529] width 776 height 115
click at [78, 487] on td "October 8, 2025 11:43PM" at bounding box center [81, 529] width 109 height 115
drag, startPoint x: 33, startPoint y: 502, endPoint x: 765, endPoint y: 569, distance: 735.6
click at [765, 569] on tr "October 8, 2025 11:43PM ACH Next day / Confirmation: 80ddba7bf962403187cbdf3ed6…" at bounding box center [415, 529] width 776 height 115
copy table "Date/Time Description Amount Fee Received Status"
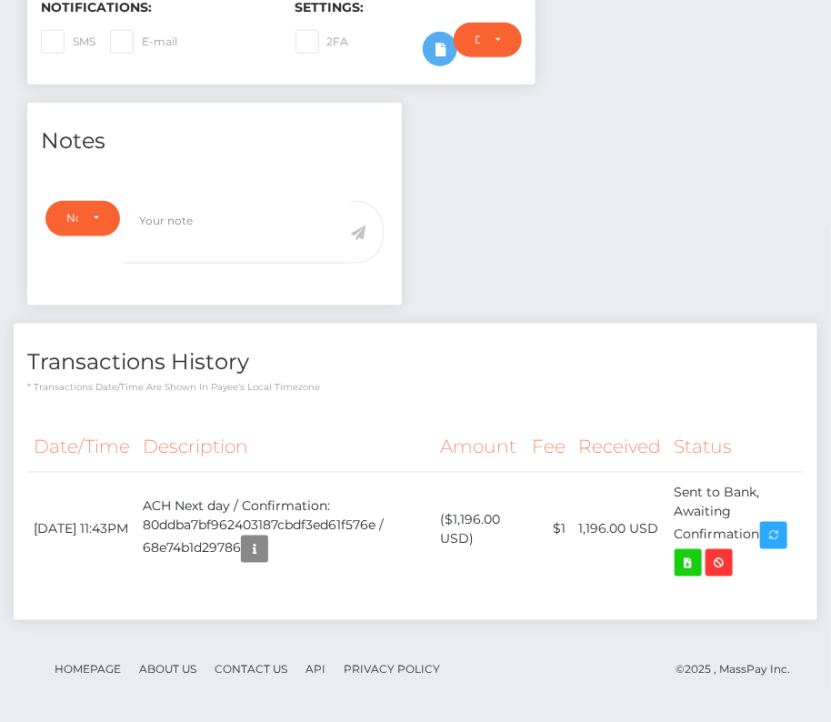
scroll to position [0, 0]
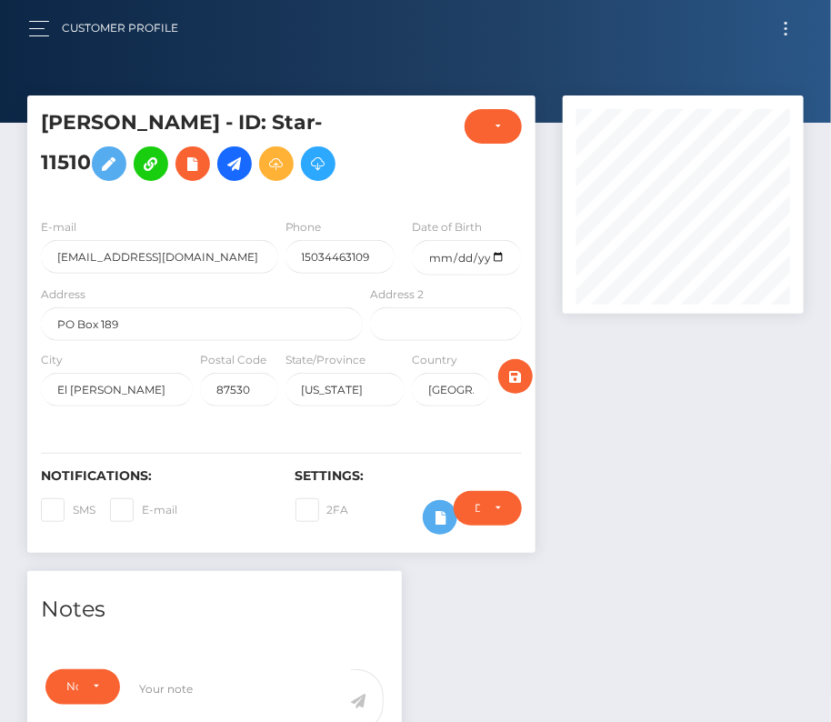
click at [787, 22] on span "Toggle navigation" at bounding box center [785, 23] width 3 height 3
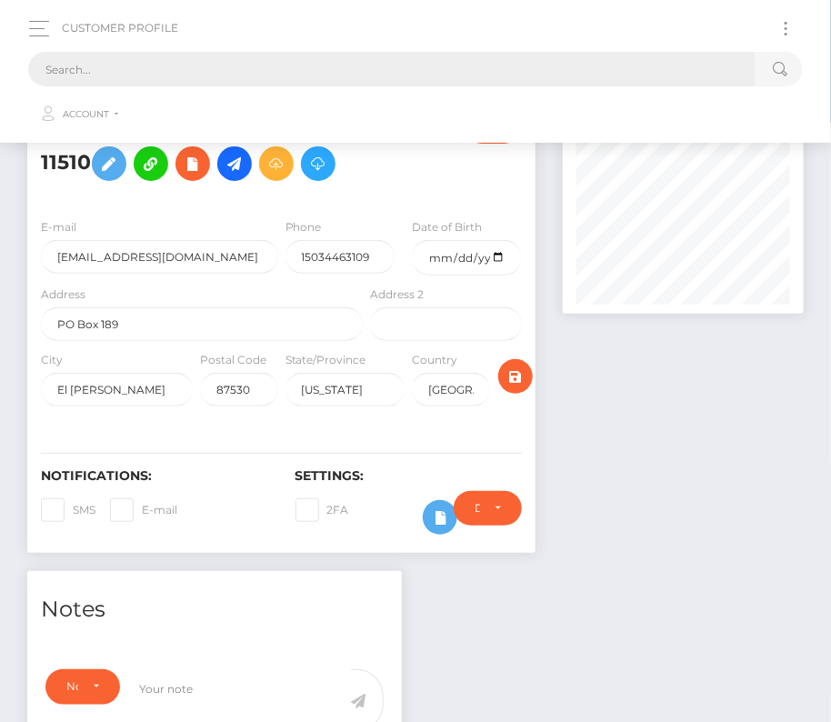
click at [334, 74] on input "text" at bounding box center [391, 69] width 727 height 35
paste input "3352234"
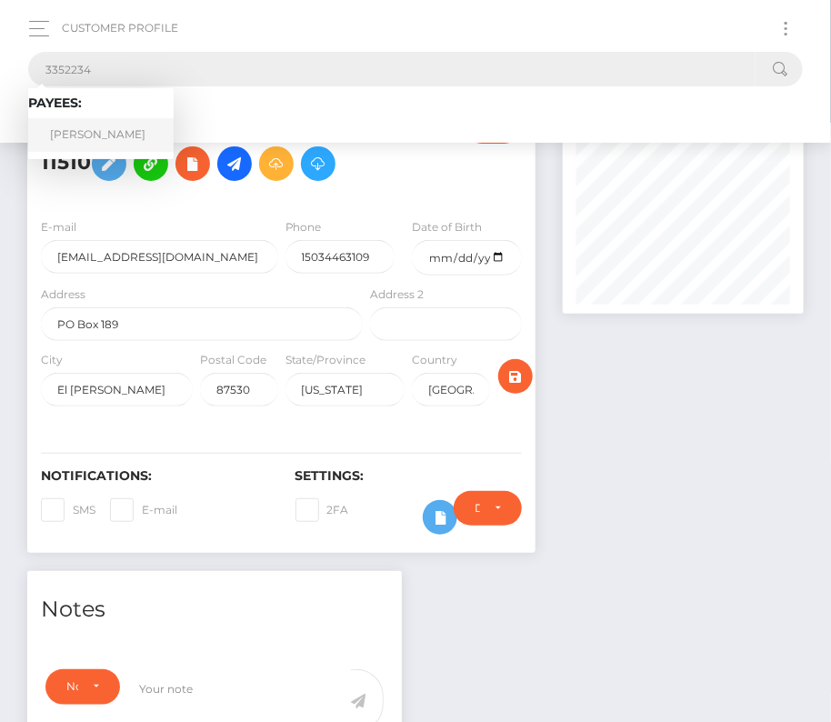
type input "3352234"
click at [106, 127] on link "Mayriuska Rodriguez Tabera" at bounding box center [100, 135] width 145 height 34
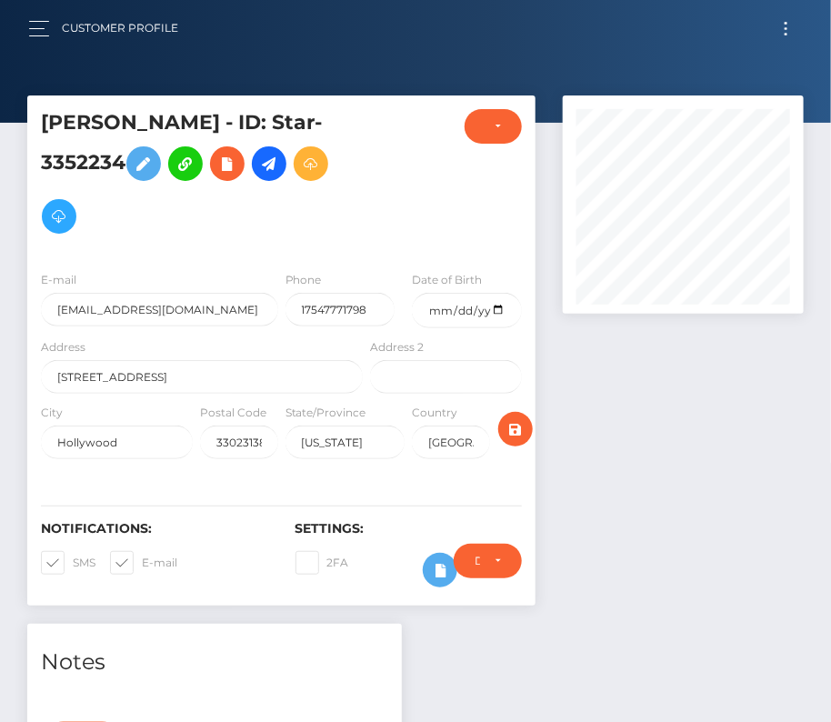
scroll to position [218, 240]
click at [499, 309] on input "date" at bounding box center [467, 310] width 110 height 35
type input "[DATE]"
click at [73, 562] on span at bounding box center [73, 562] width 0 height 14
click at [73, 562] on input "SMS" at bounding box center [79, 557] width 12 height 12
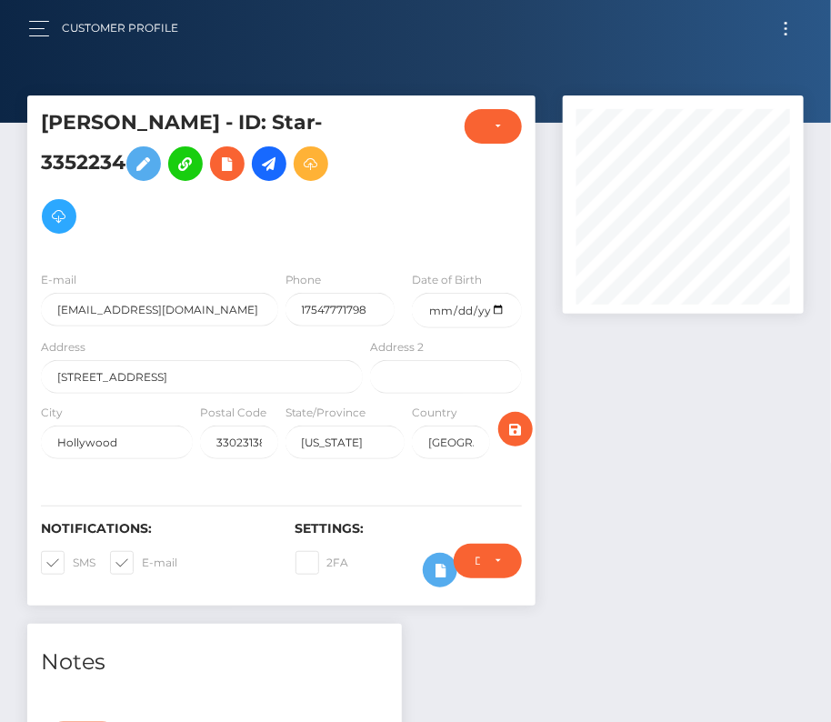
checkbox input "false"
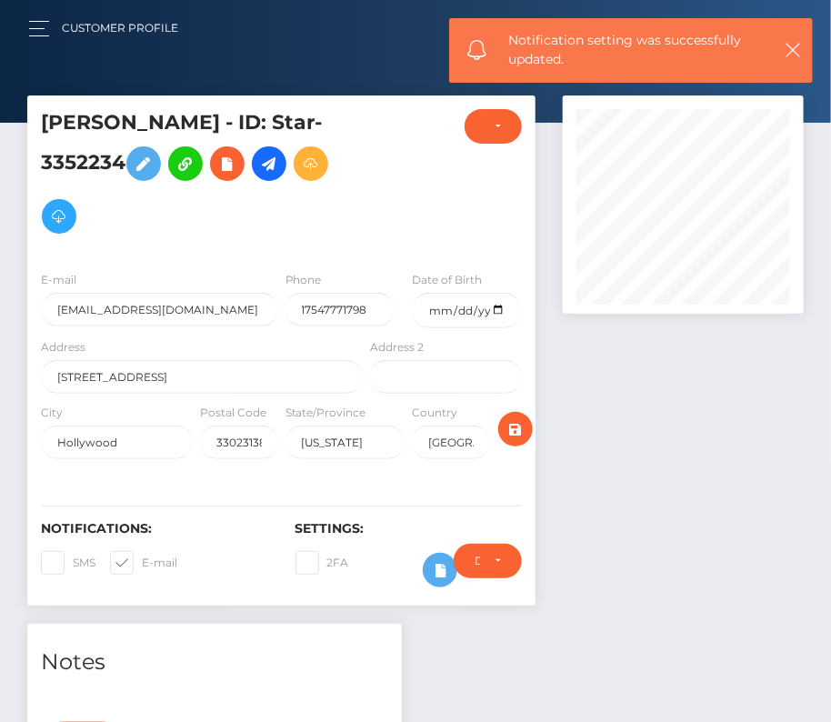
click at [142, 557] on span at bounding box center [142, 562] width 0 height 14
click at [142, 557] on input "E-mail" at bounding box center [148, 557] width 12 height 12
checkbox input "false"
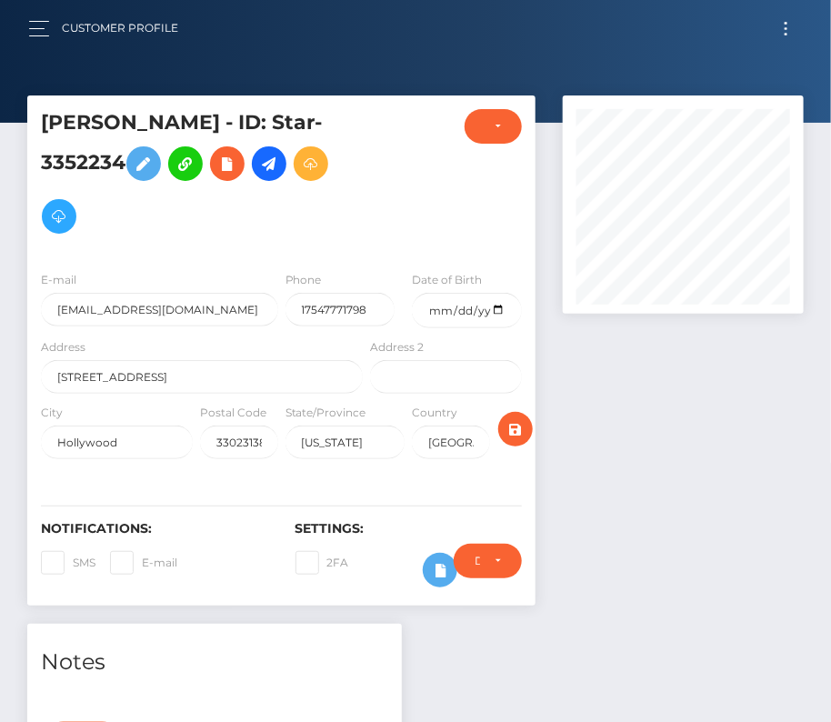
scroll to position [55, 0]
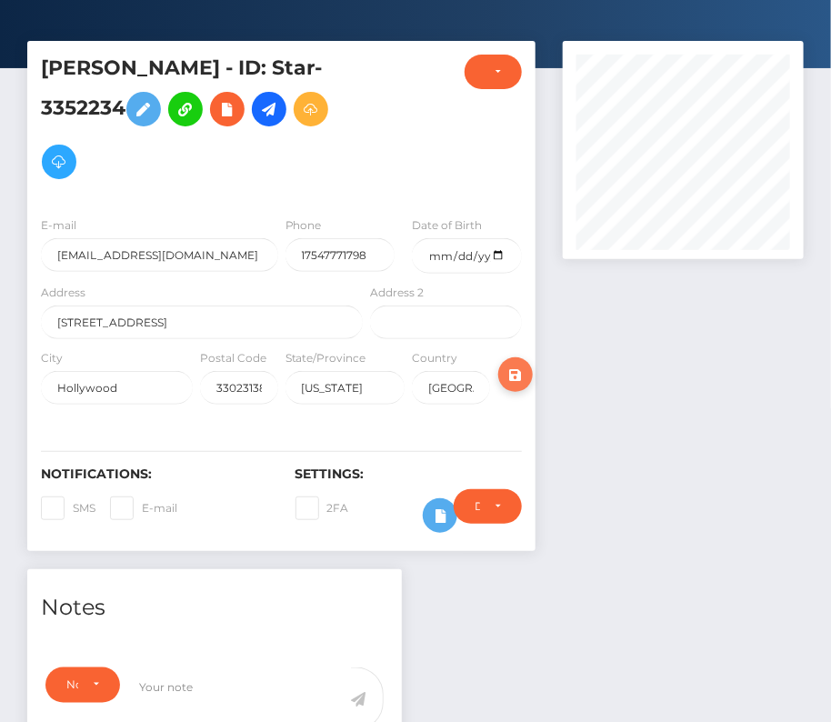
click at [525, 366] on icon "submit" at bounding box center [515, 375] width 22 height 23
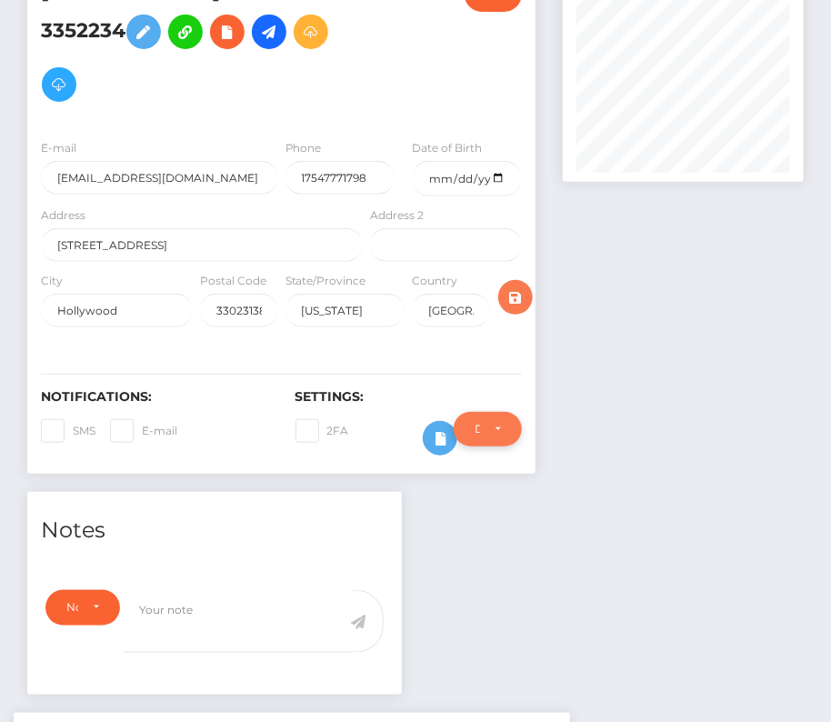
scroll to position [103, 0]
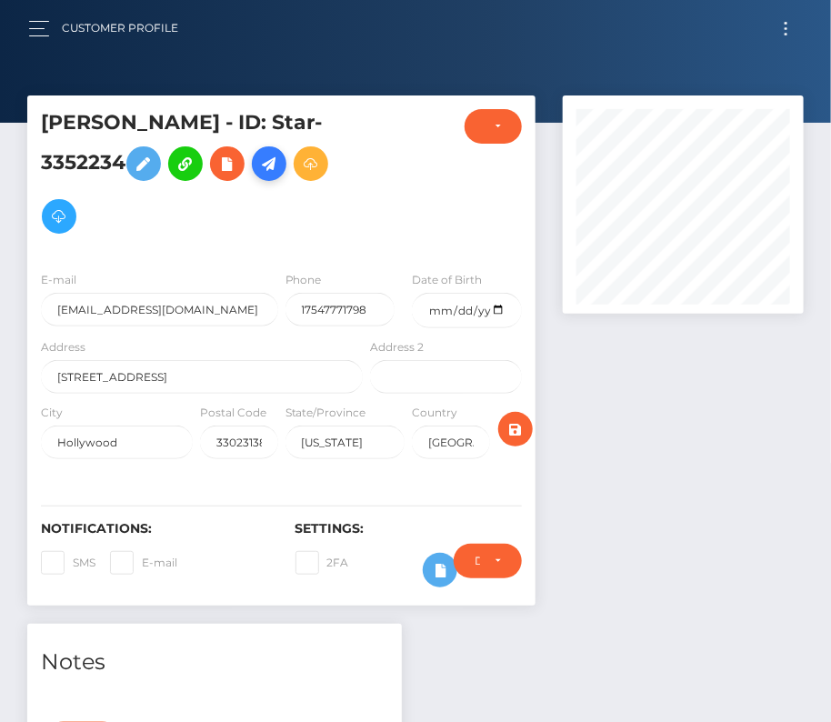
click at [258, 175] on icon at bounding box center [269, 164] width 22 height 23
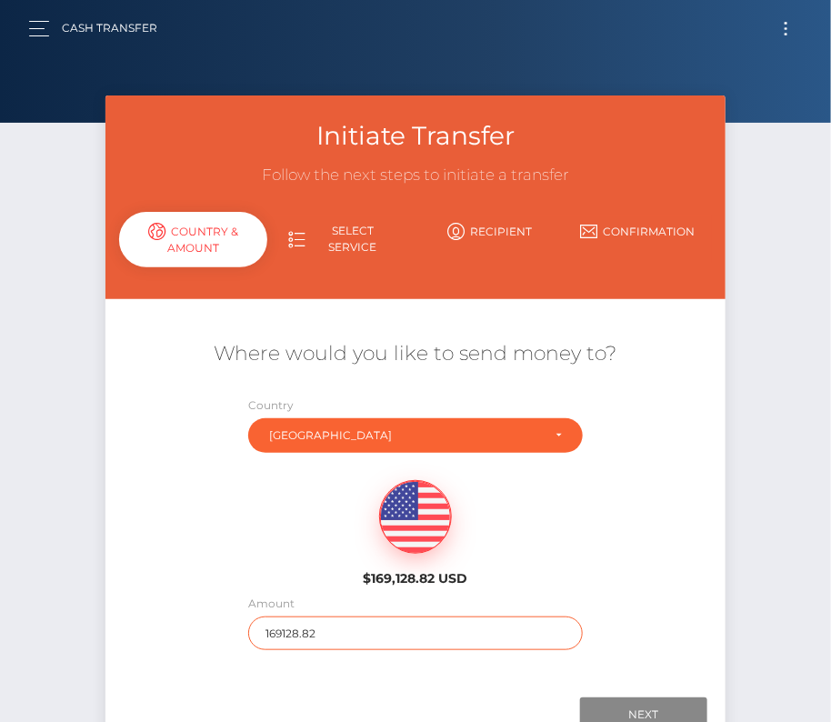
click at [307, 632] on input "169128.82" at bounding box center [415, 633] width 334 height 34
type input "62"
click at [266, 550] on div "$169,128.82 USD" at bounding box center [415, 528] width 620 height 132
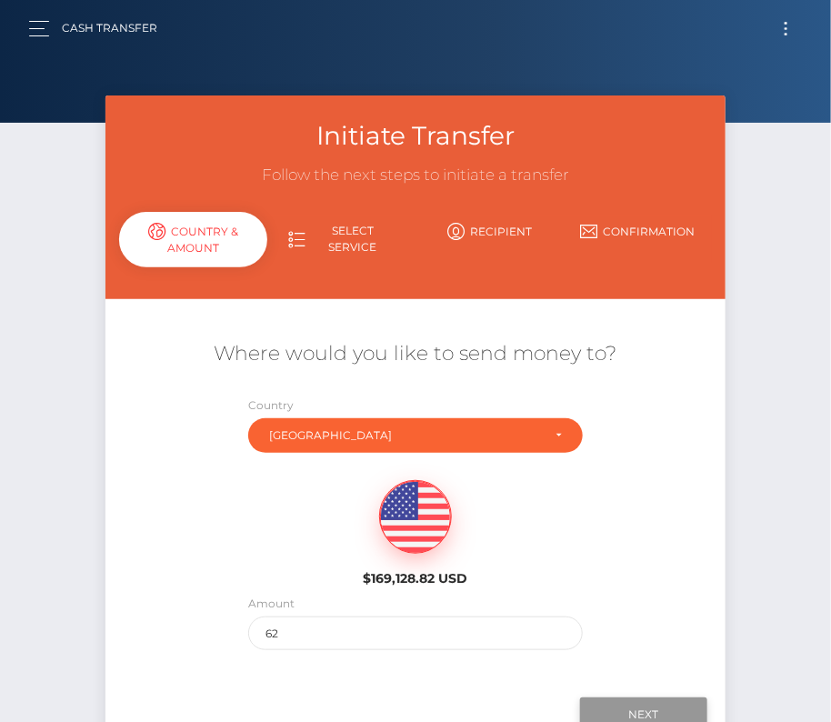
click at [633, 700] on input "Next" at bounding box center [643, 714] width 127 height 35
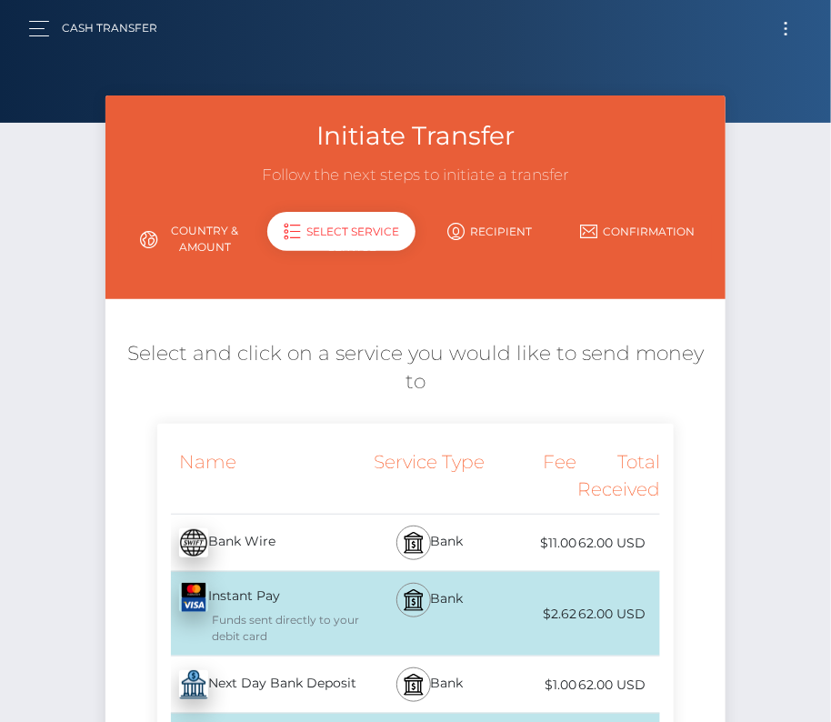
click at [240, 659] on div "Next Day Bank Deposit - USD" at bounding box center [261, 684] width 209 height 51
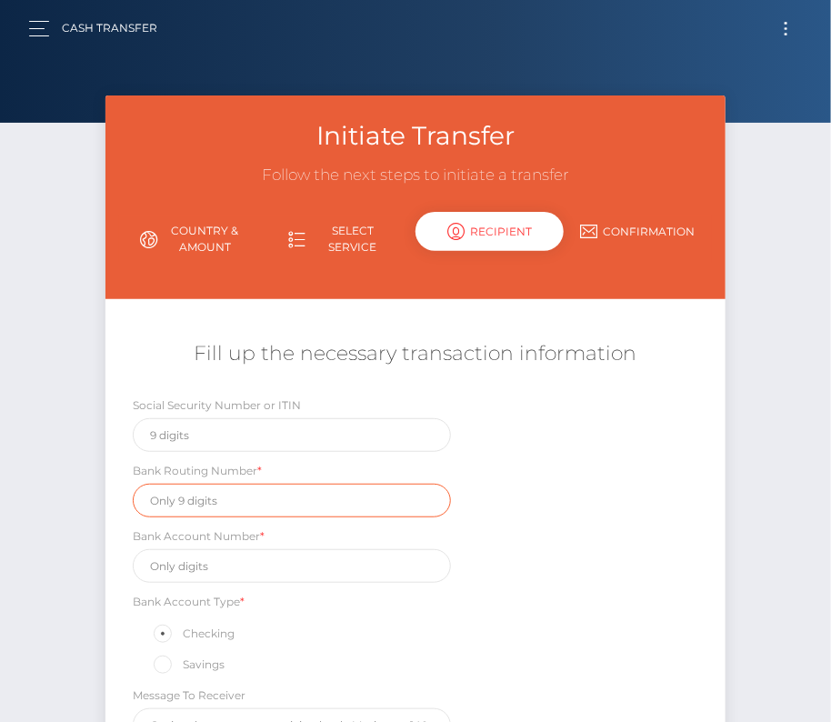
click at [197, 494] on input "text" at bounding box center [292, 501] width 318 height 34
paste input "063100277"
type input "063100277"
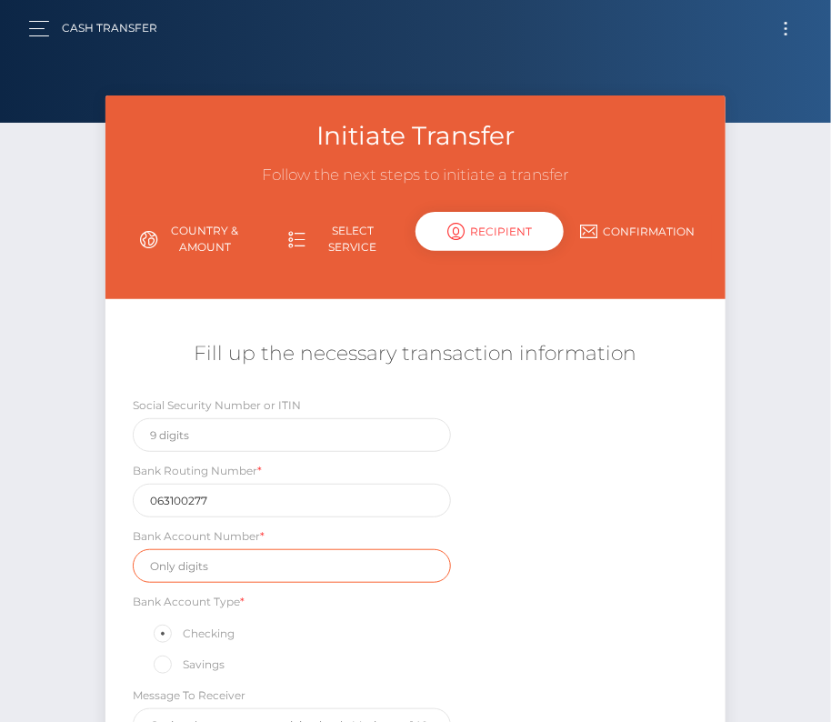
click at [209, 554] on input "text" at bounding box center [292, 566] width 318 height 34
paste input "898142757371"
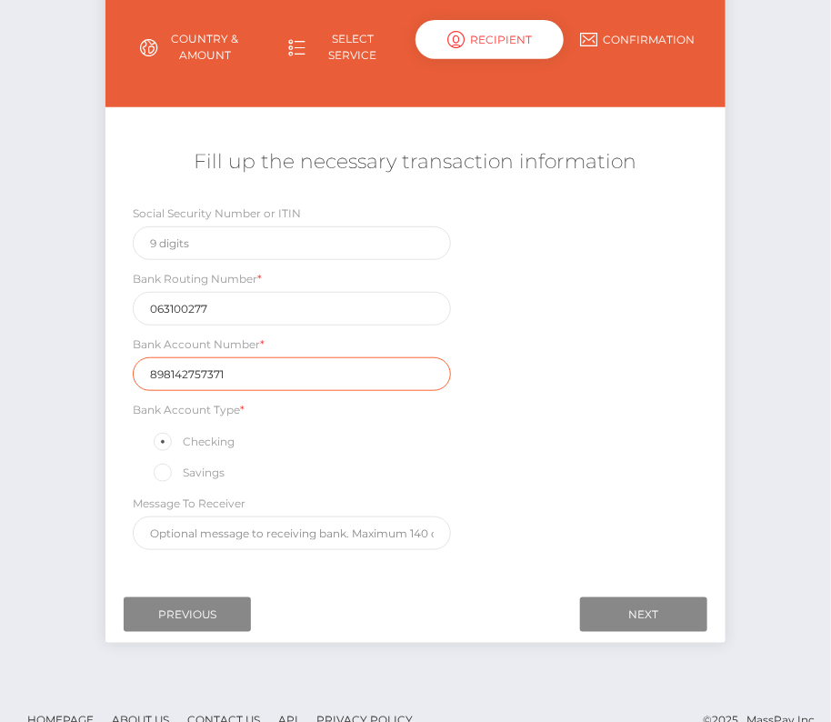
scroll to position [213, 0]
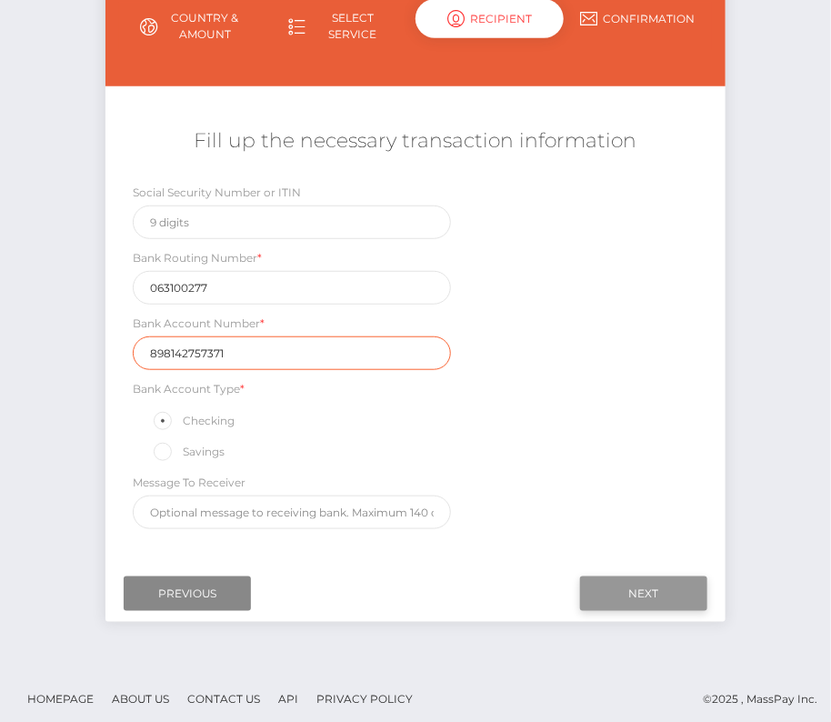
type input "898142757371"
click at [609, 581] on input "Next" at bounding box center [643, 593] width 127 height 35
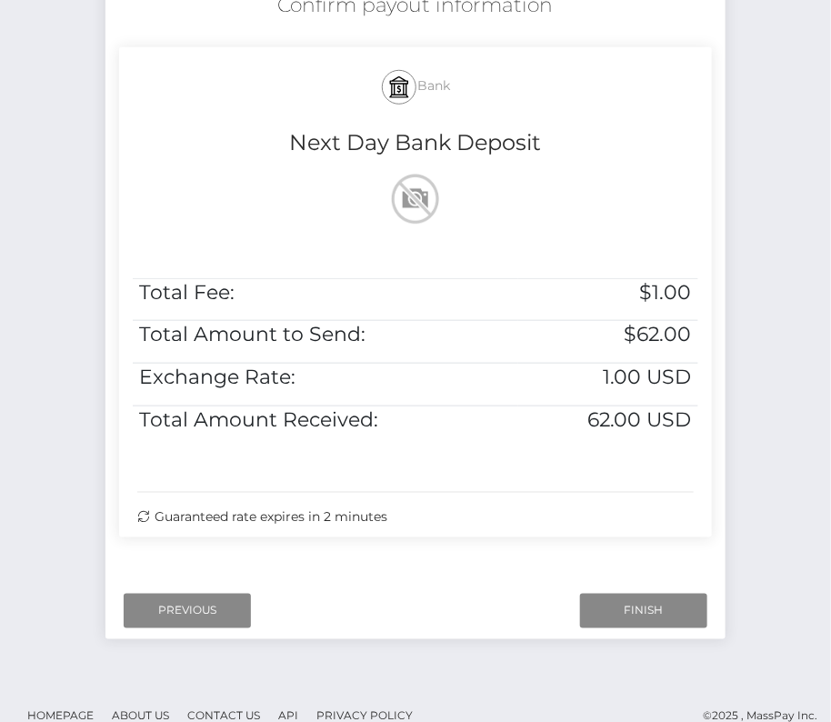
scroll to position [371, 0]
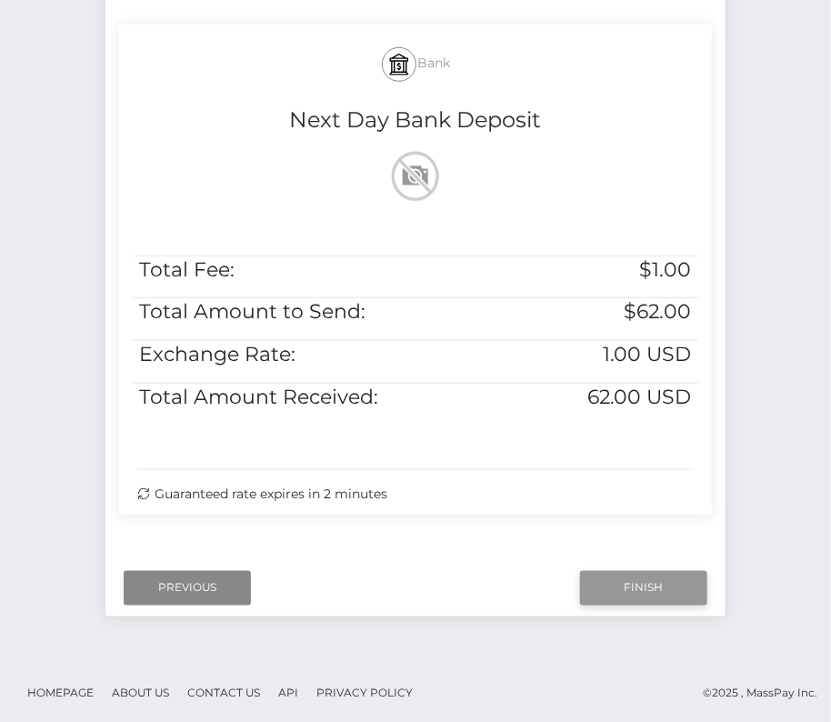
click at [648, 580] on input "Finish" at bounding box center [643, 588] width 127 height 35
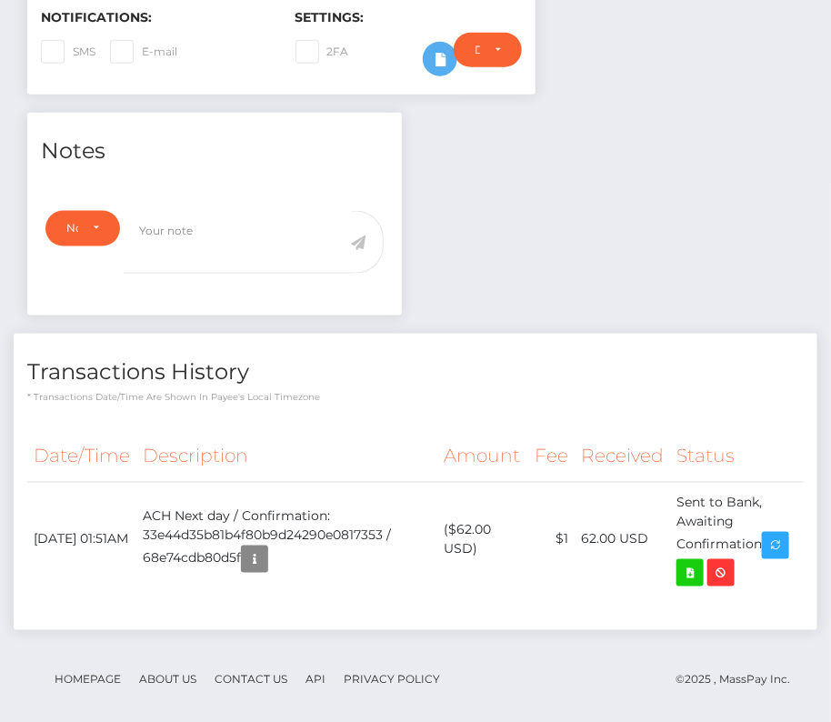
scroll to position [520, 0]
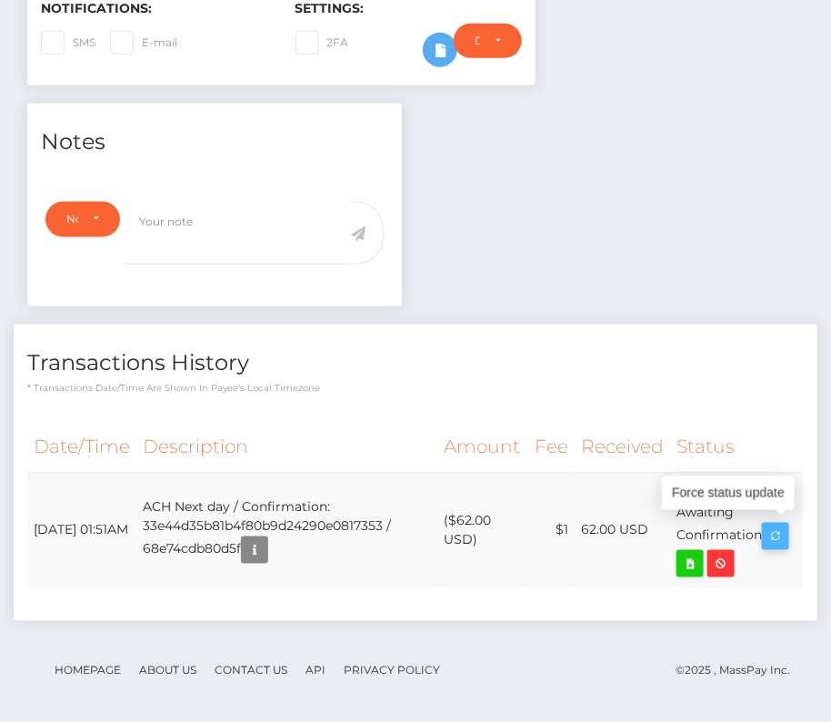
drag, startPoint x: 28, startPoint y: 511, endPoint x: 769, endPoint y: 535, distance: 741.1
click at [769, 535] on tr "[DATE] 01:51AM ACH Next day / Confirmation: 33e44d35b81b4f80b9d24290e0817353 / …" at bounding box center [415, 530] width 776 height 115
copy tr "[DATE] 01:51AM ACH Next day / Confirmation: 33e44d35b81b4f80b9d24290e0817353 / …"
click at [683, 553] on icon at bounding box center [690, 564] width 22 height 23
click at [0, 0] on div "[PERSON_NAME] - ID: Star-3352234 CLOSED ACTIVE" at bounding box center [415, 152] width 831 height 1153
